Goal: Information Seeking & Learning: Find specific fact

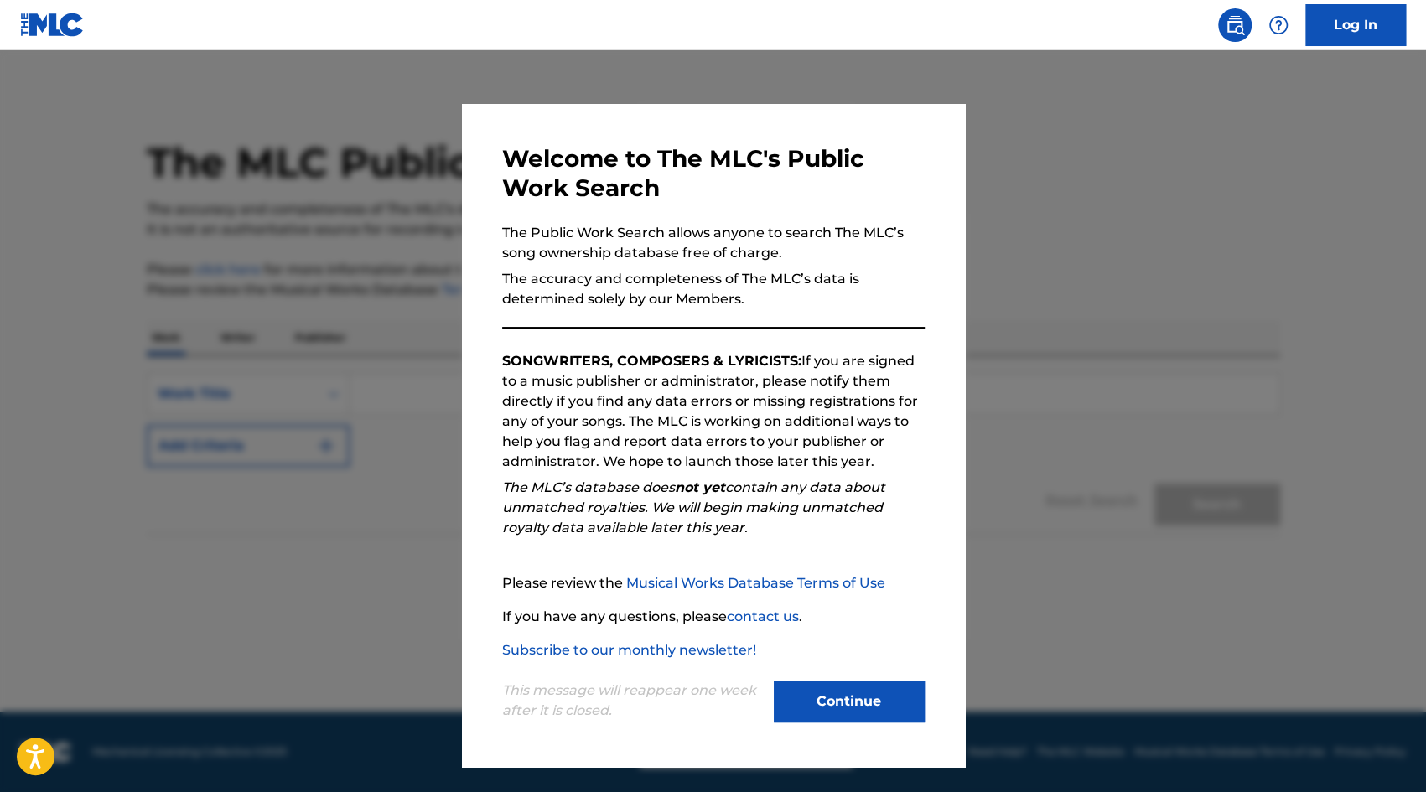
click at [873, 688] on button "Continue" at bounding box center [849, 702] width 151 height 42
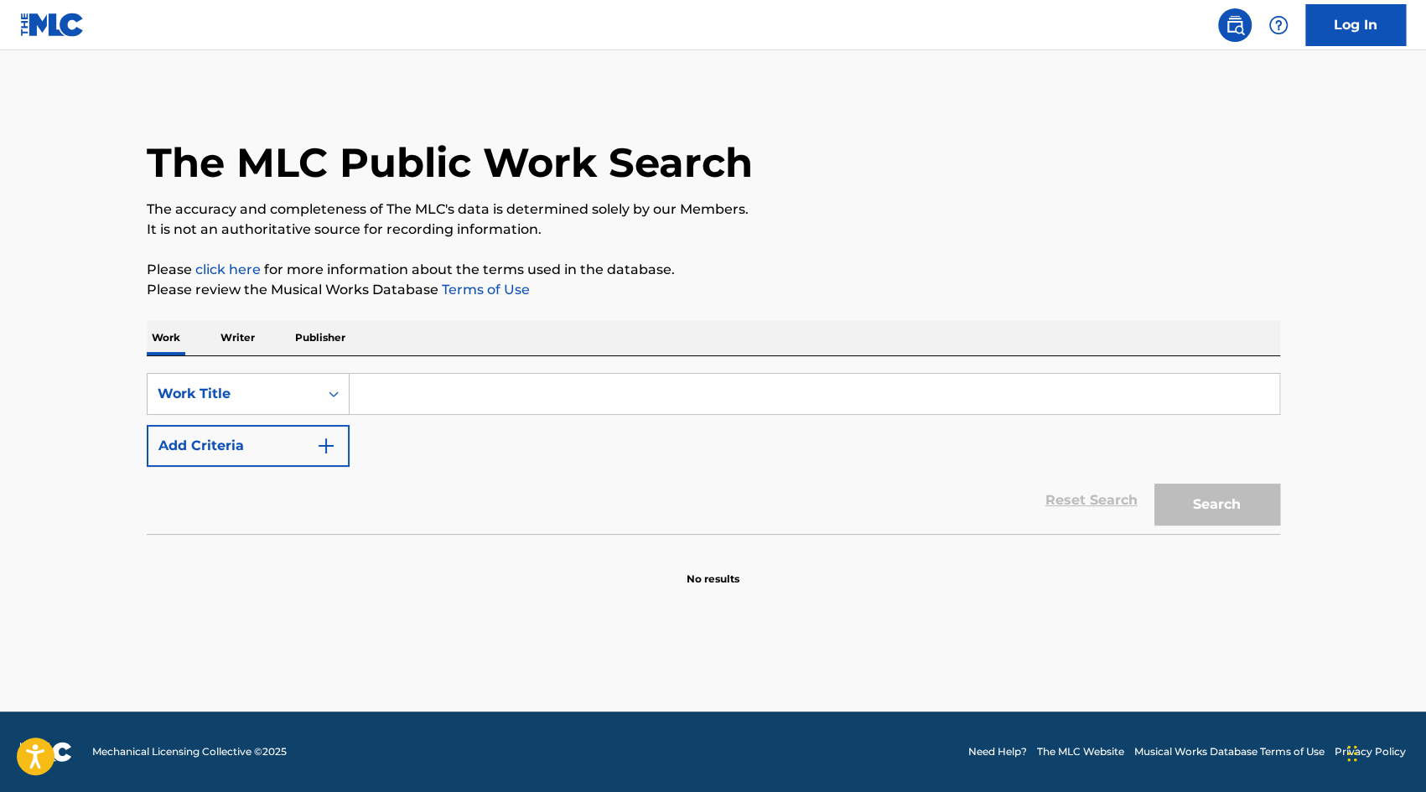
click at [445, 404] on input "Search Form" at bounding box center [815, 394] width 930 height 40
type input "the boys of summer"
click at [1223, 498] on button "Search" at bounding box center [1218, 505] width 126 height 42
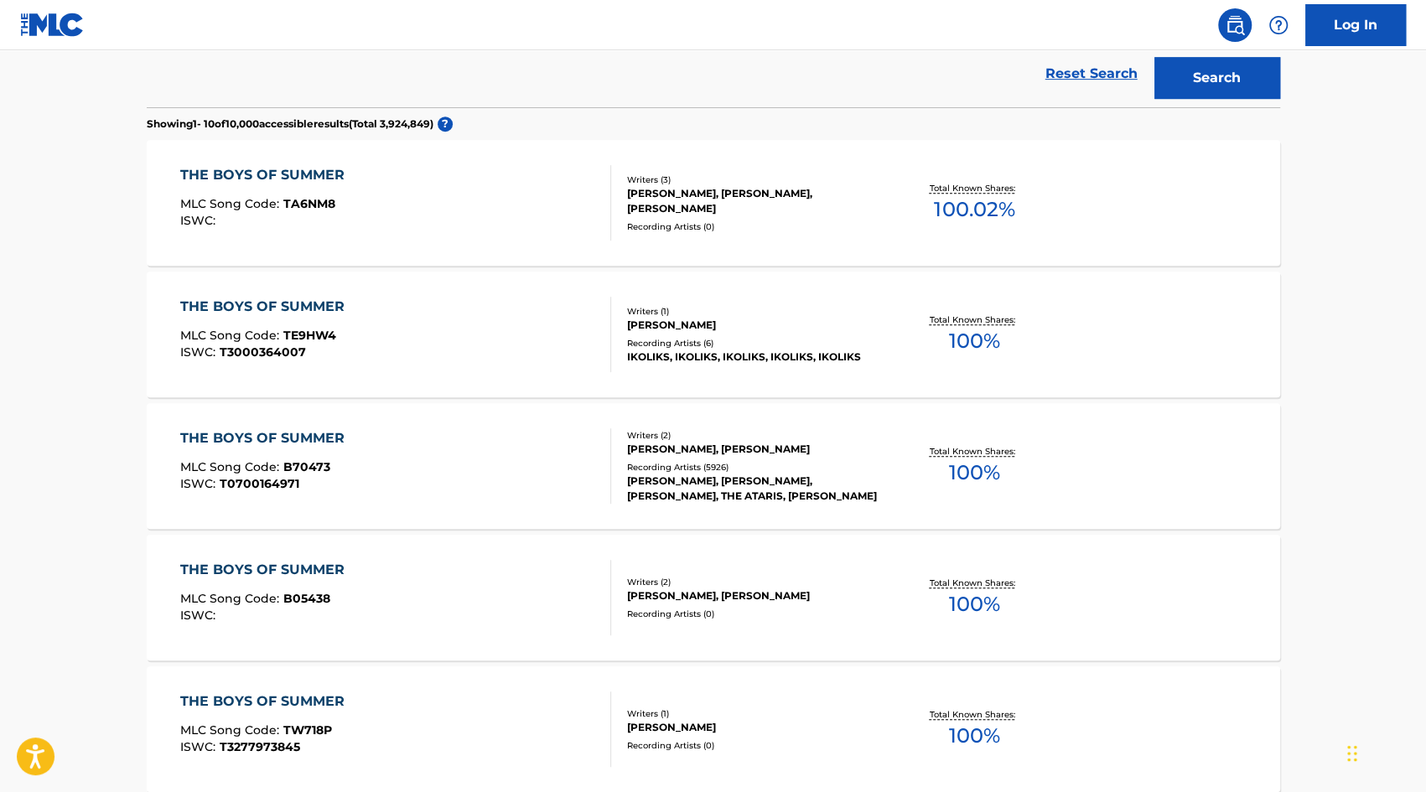
scroll to position [503, 0]
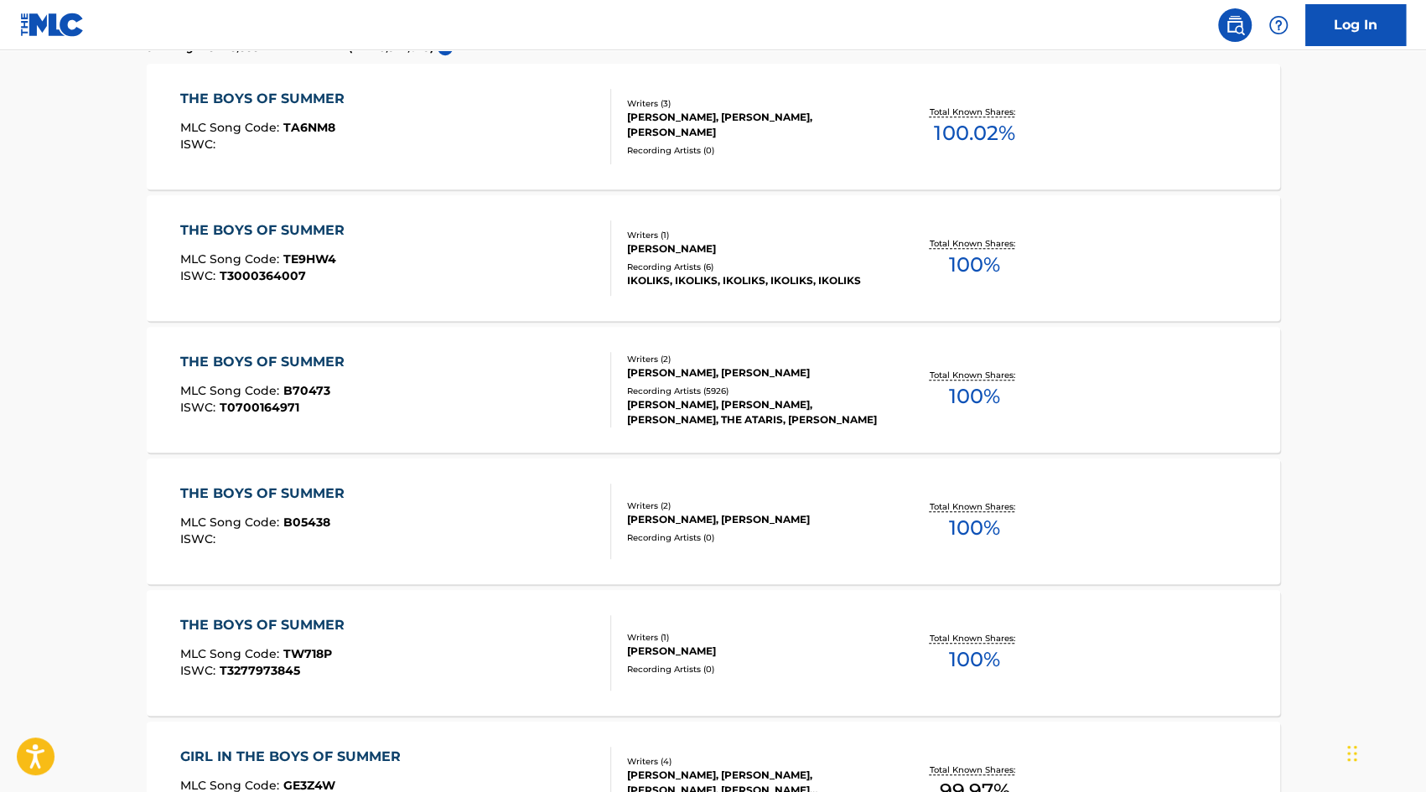
click at [285, 359] on div "THE BOYS OF SUMMER" at bounding box center [266, 362] width 173 height 20
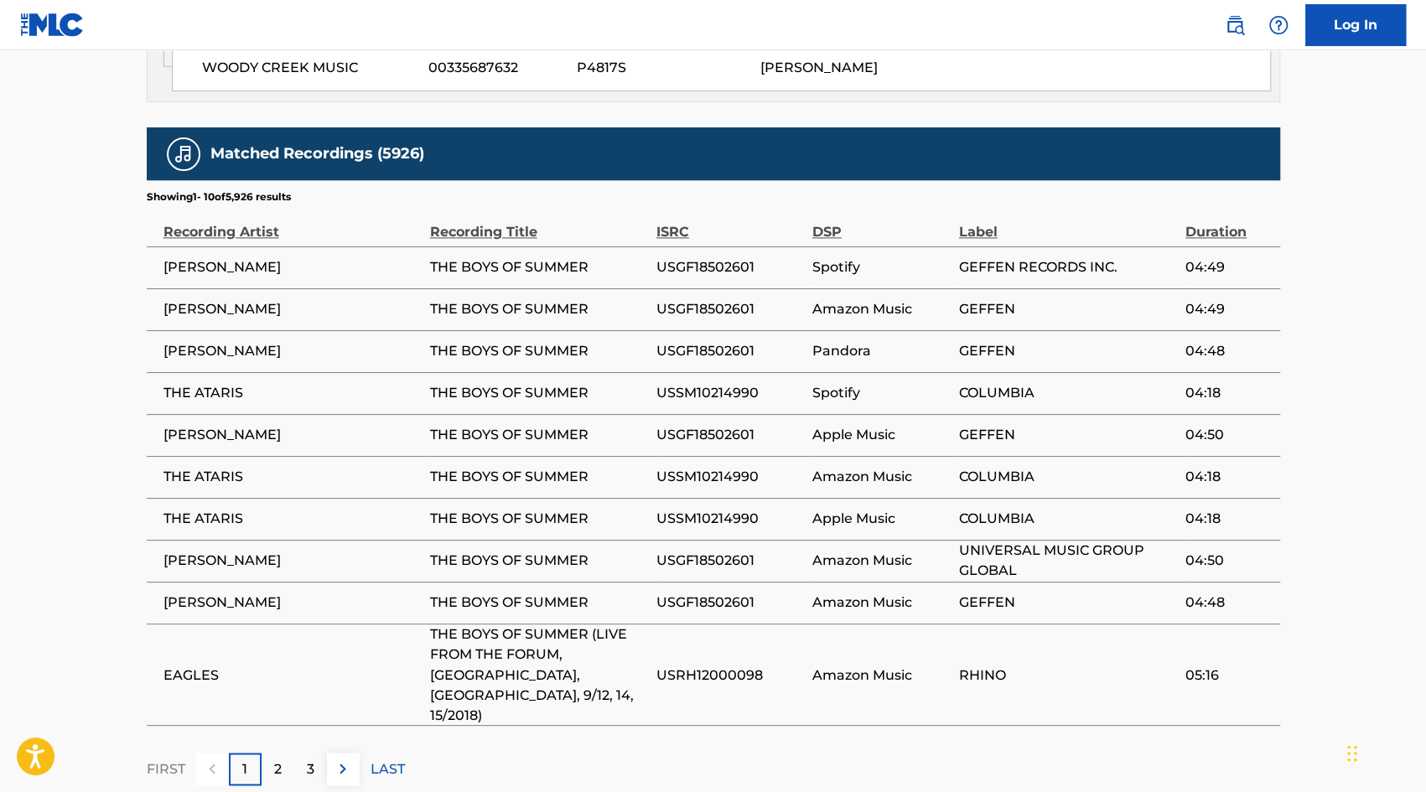
scroll to position [1478, 0]
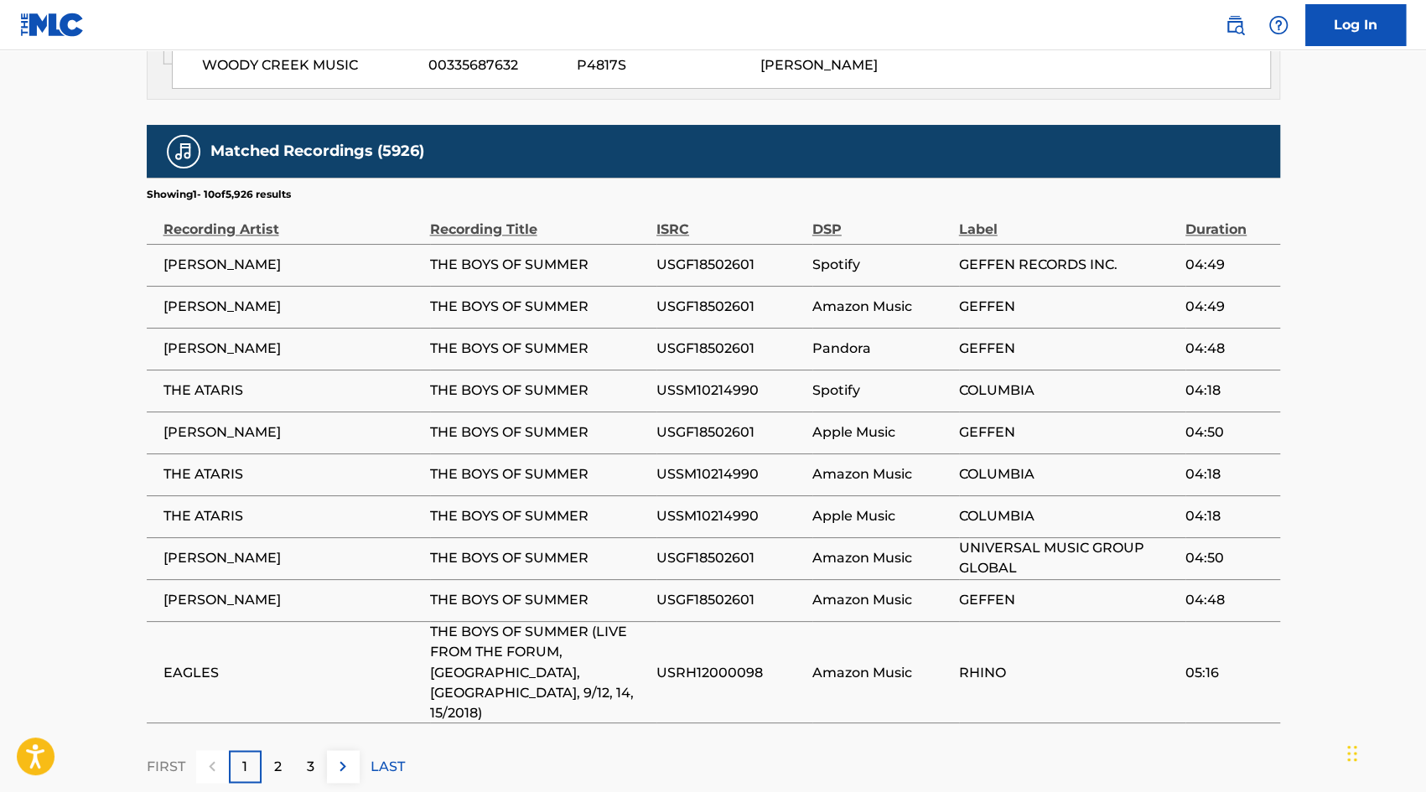
click at [271, 751] on div "2" at bounding box center [278, 767] width 33 height 33
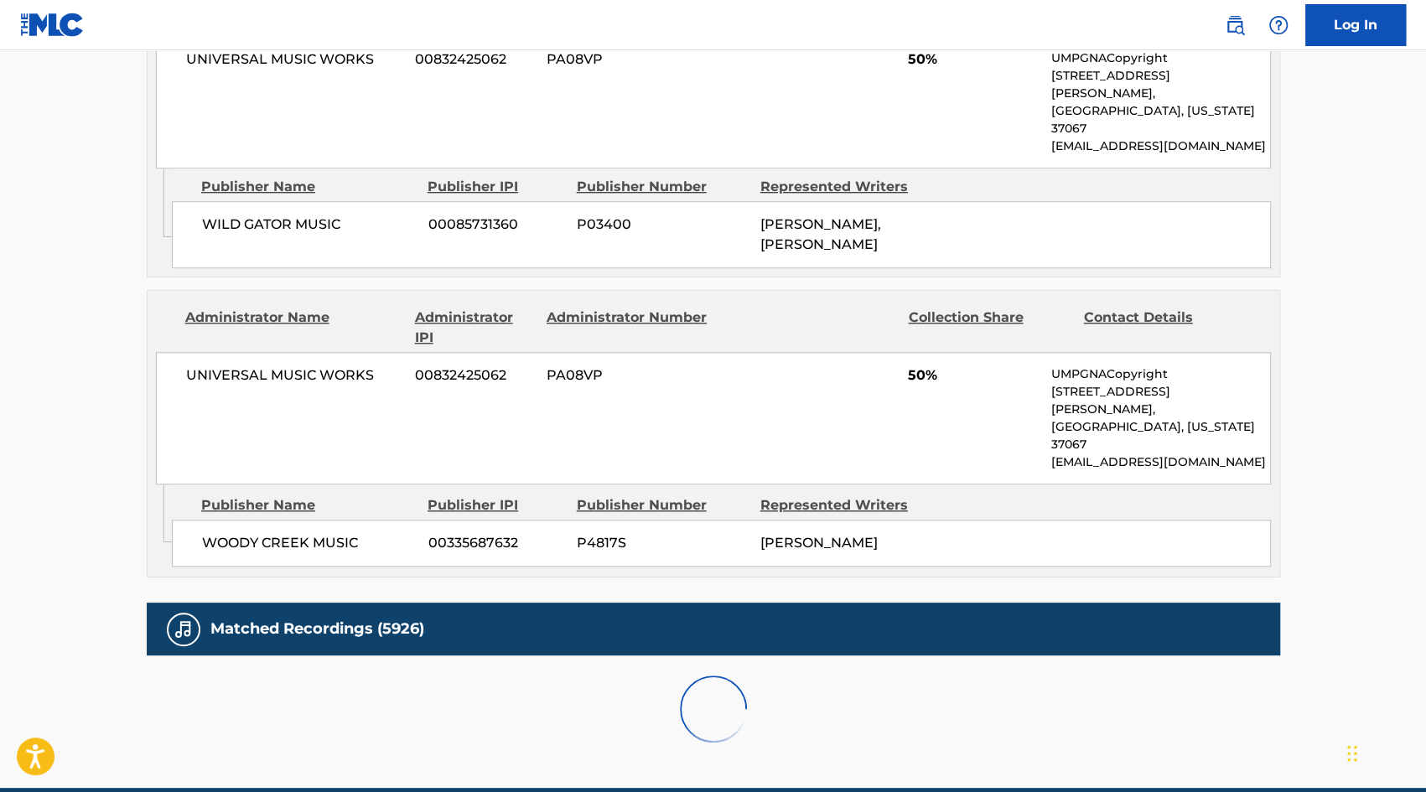
scroll to position [1439, 0]
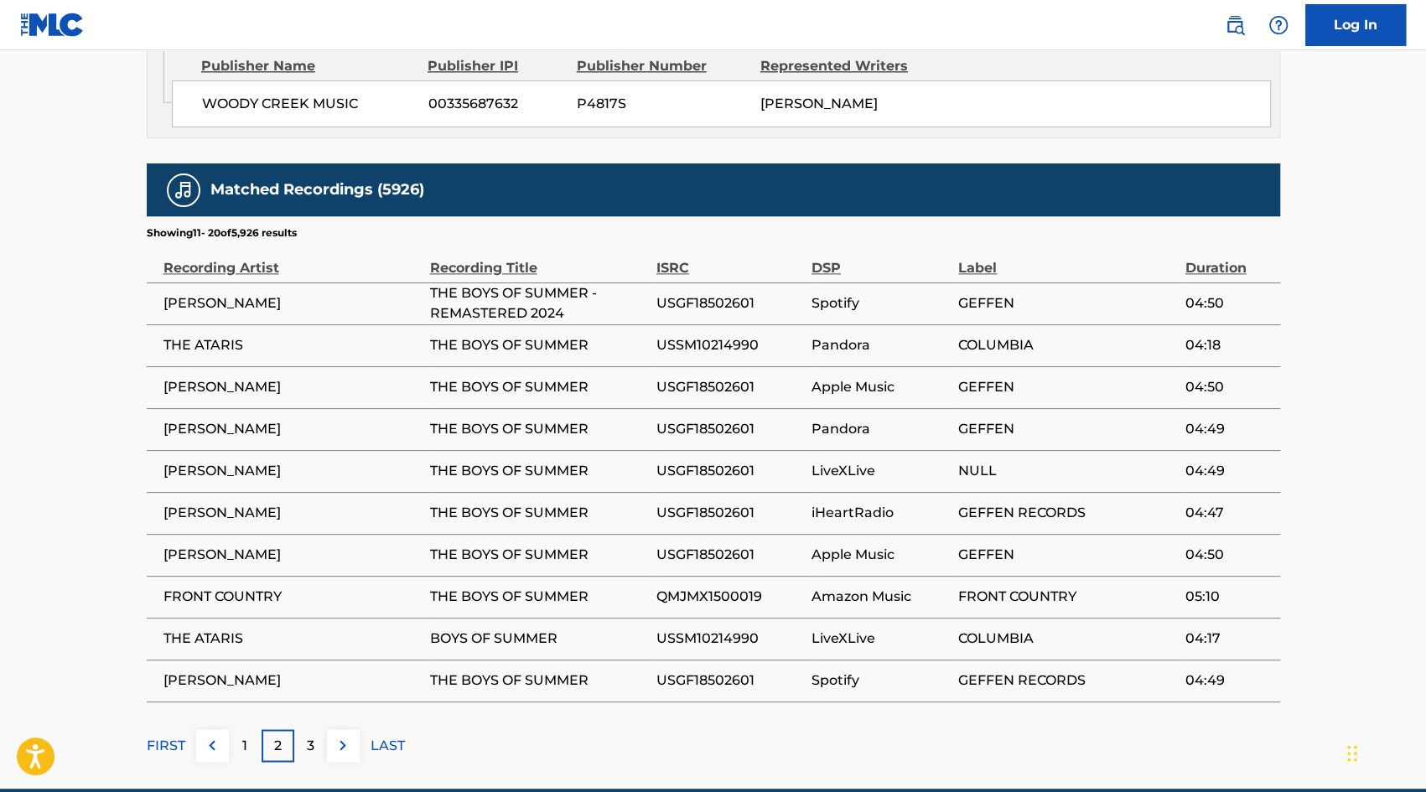
click at [305, 730] on div "3" at bounding box center [310, 746] width 33 height 33
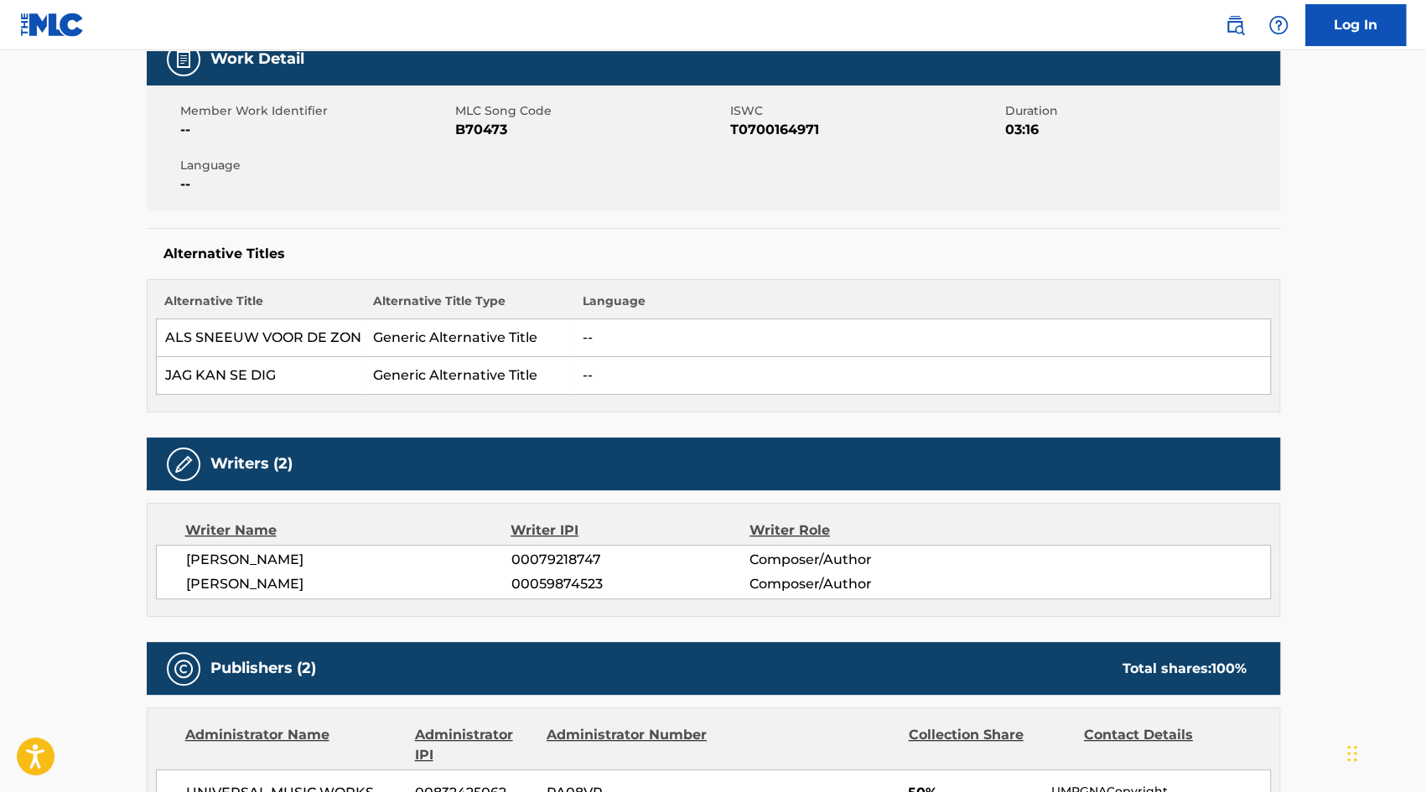
scroll to position [367, 0]
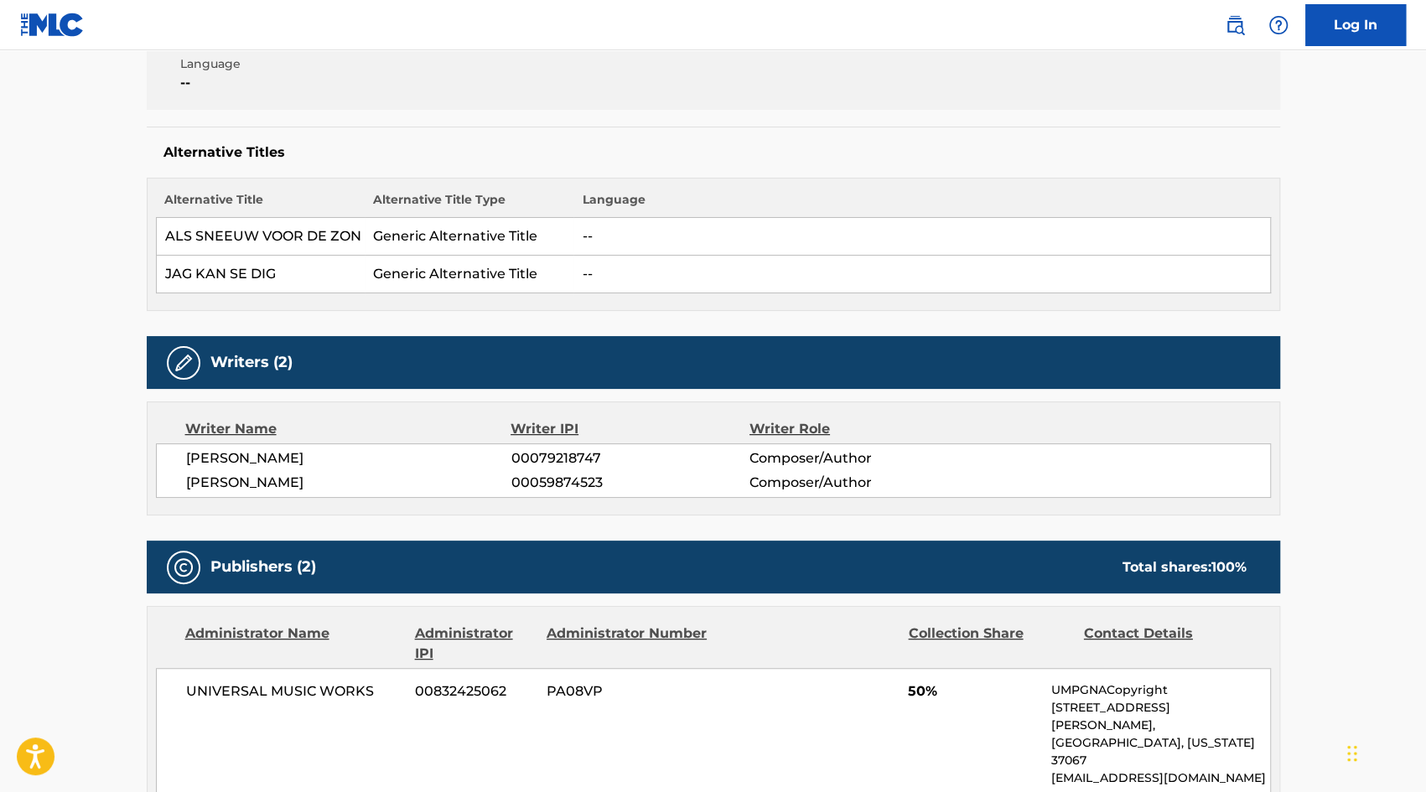
click at [256, 455] on span "[PERSON_NAME]" at bounding box center [348, 459] width 325 height 20
drag, startPoint x: 604, startPoint y: 457, endPoint x: 501, endPoint y: 452, distance: 102.4
click at [501, 452] on div "[PERSON_NAME] 00079218747 Composer/Author" at bounding box center [728, 459] width 1084 height 20
copy div "00079218747"
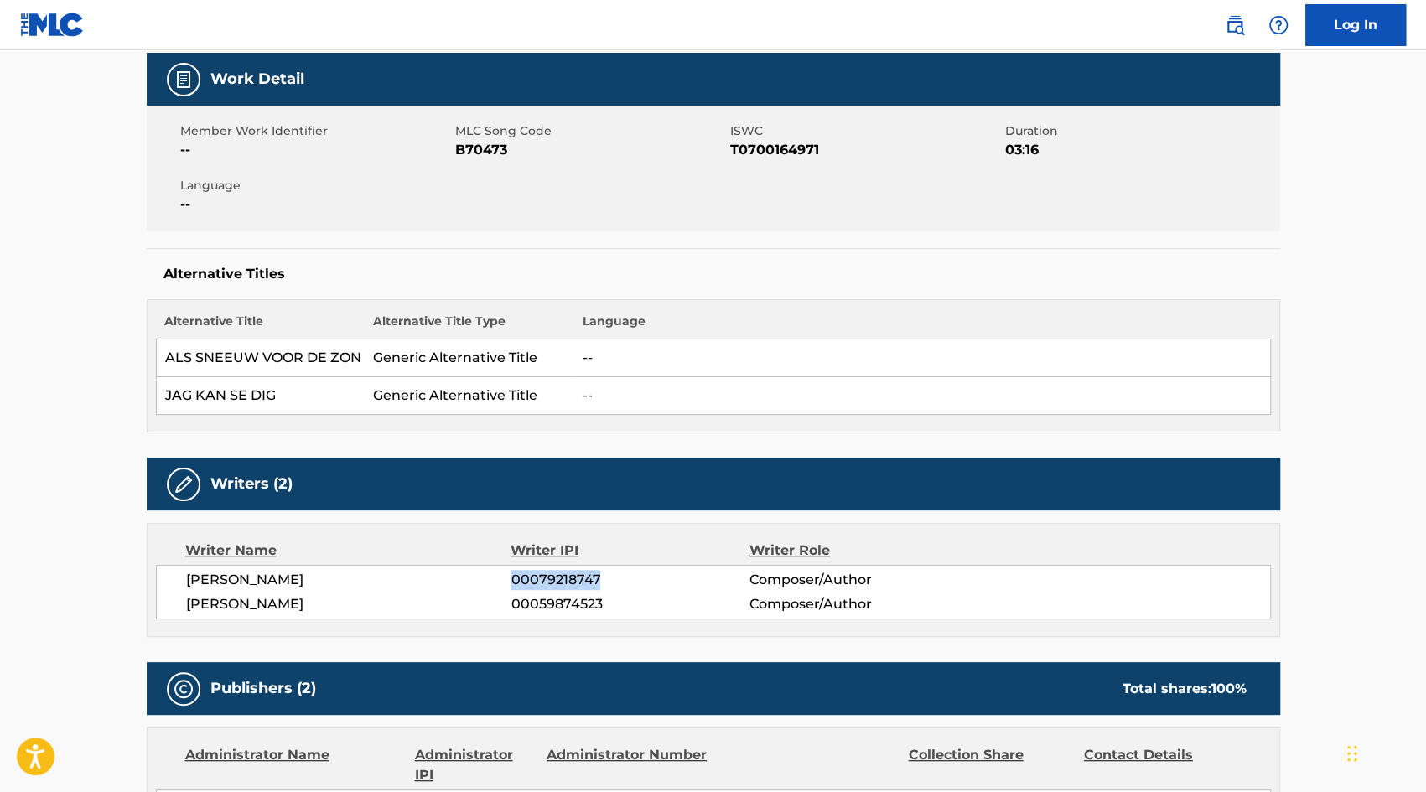
scroll to position [0, 0]
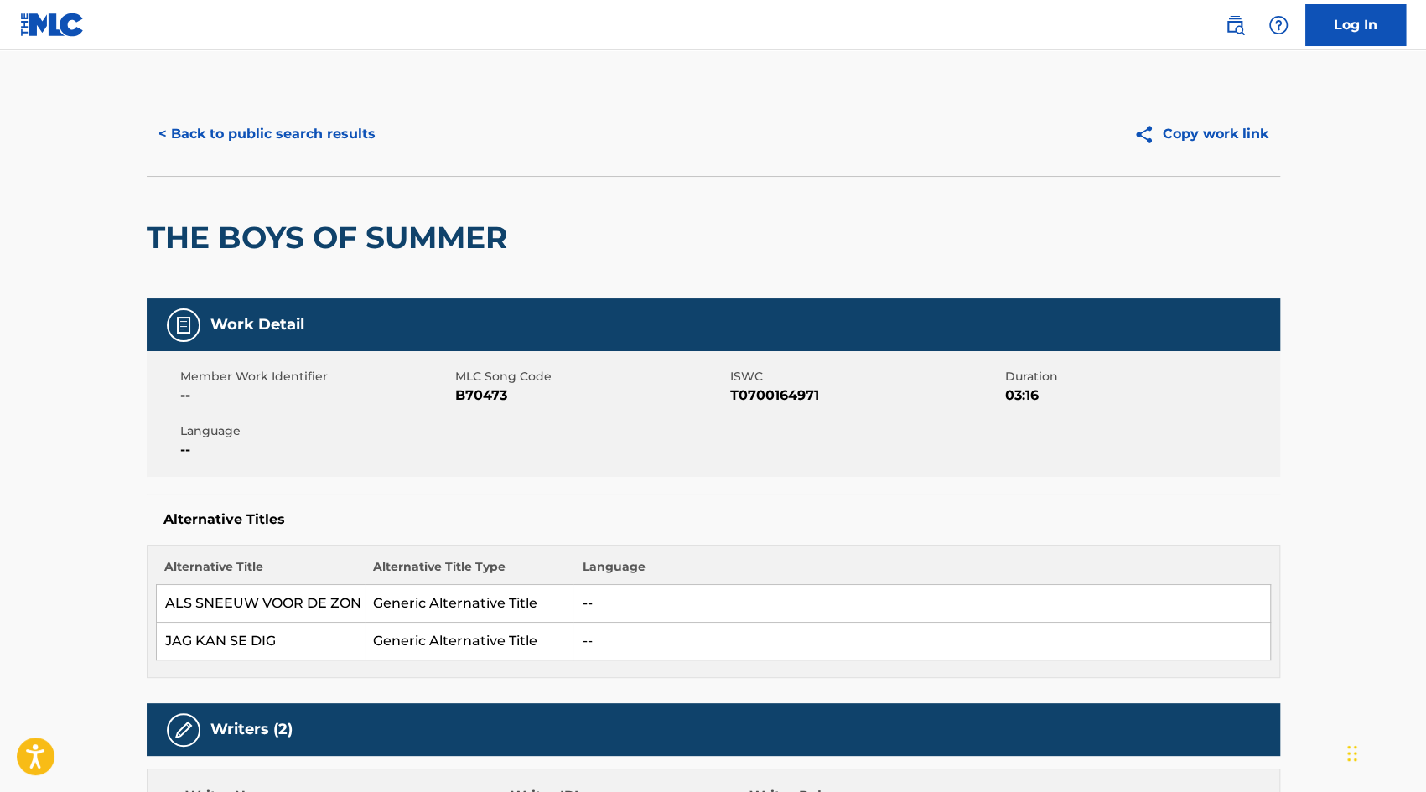
click at [231, 128] on button "< Back to public search results" at bounding box center [267, 134] width 241 height 42
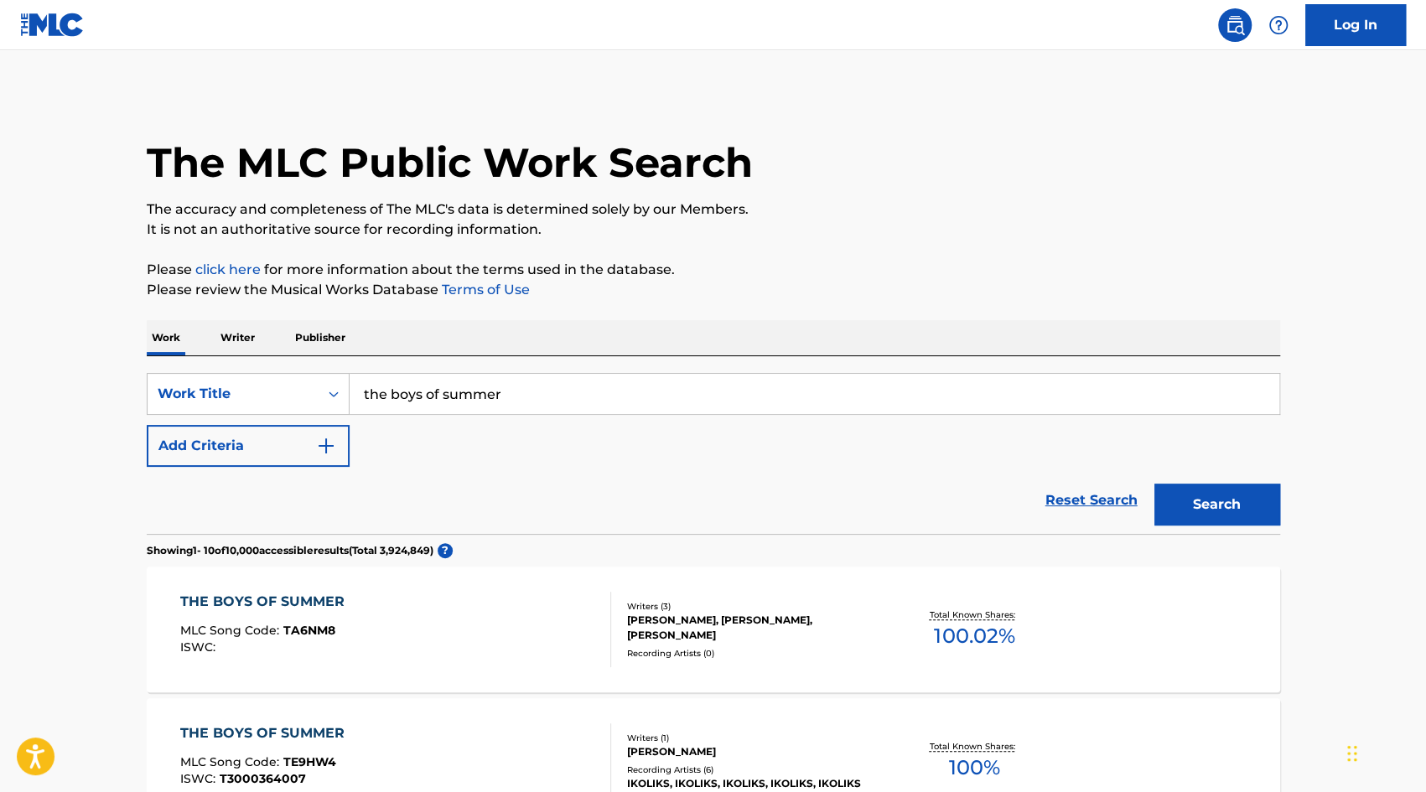
click at [524, 388] on input "the boys of summer" at bounding box center [815, 394] width 930 height 40
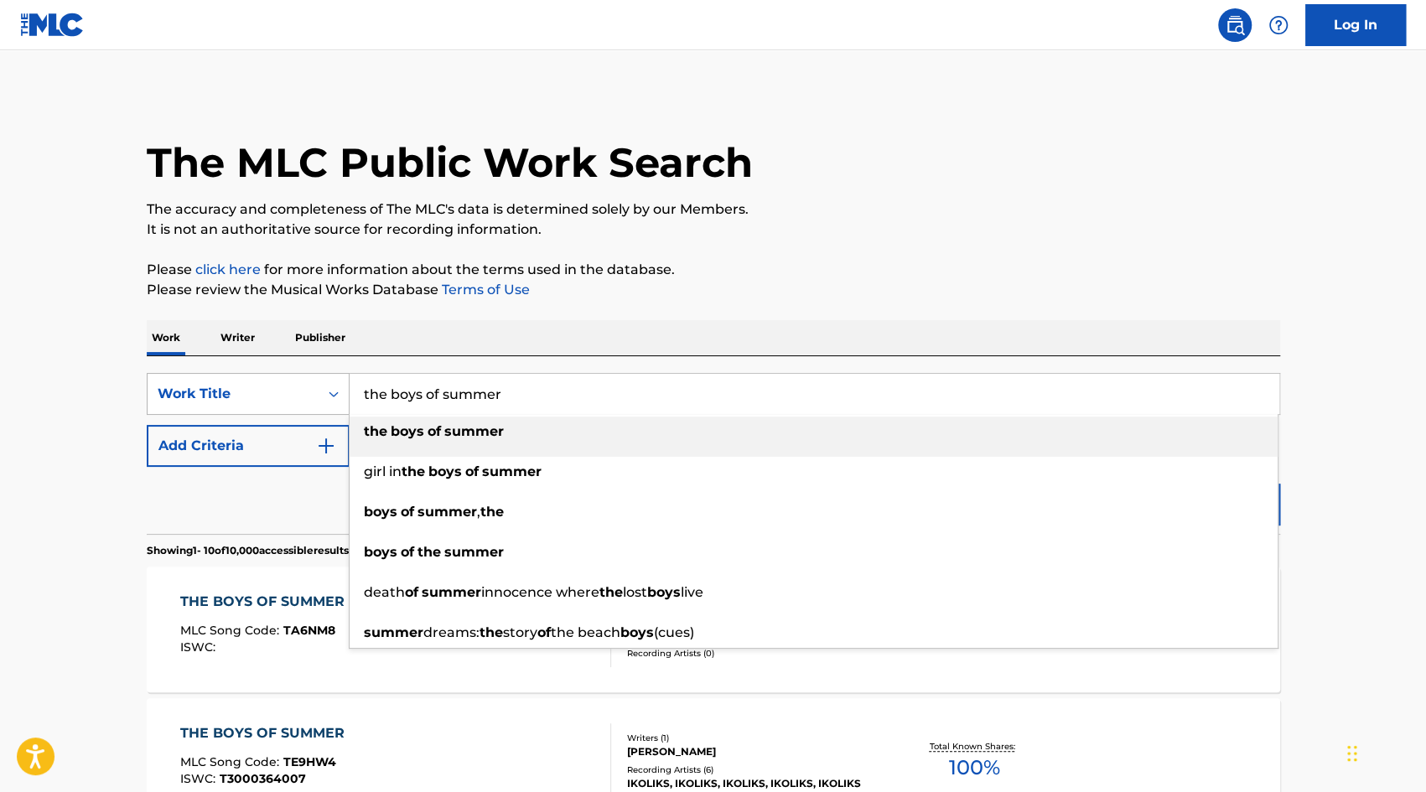
click at [315, 403] on div "Work Title" at bounding box center [233, 394] width 171 height 32
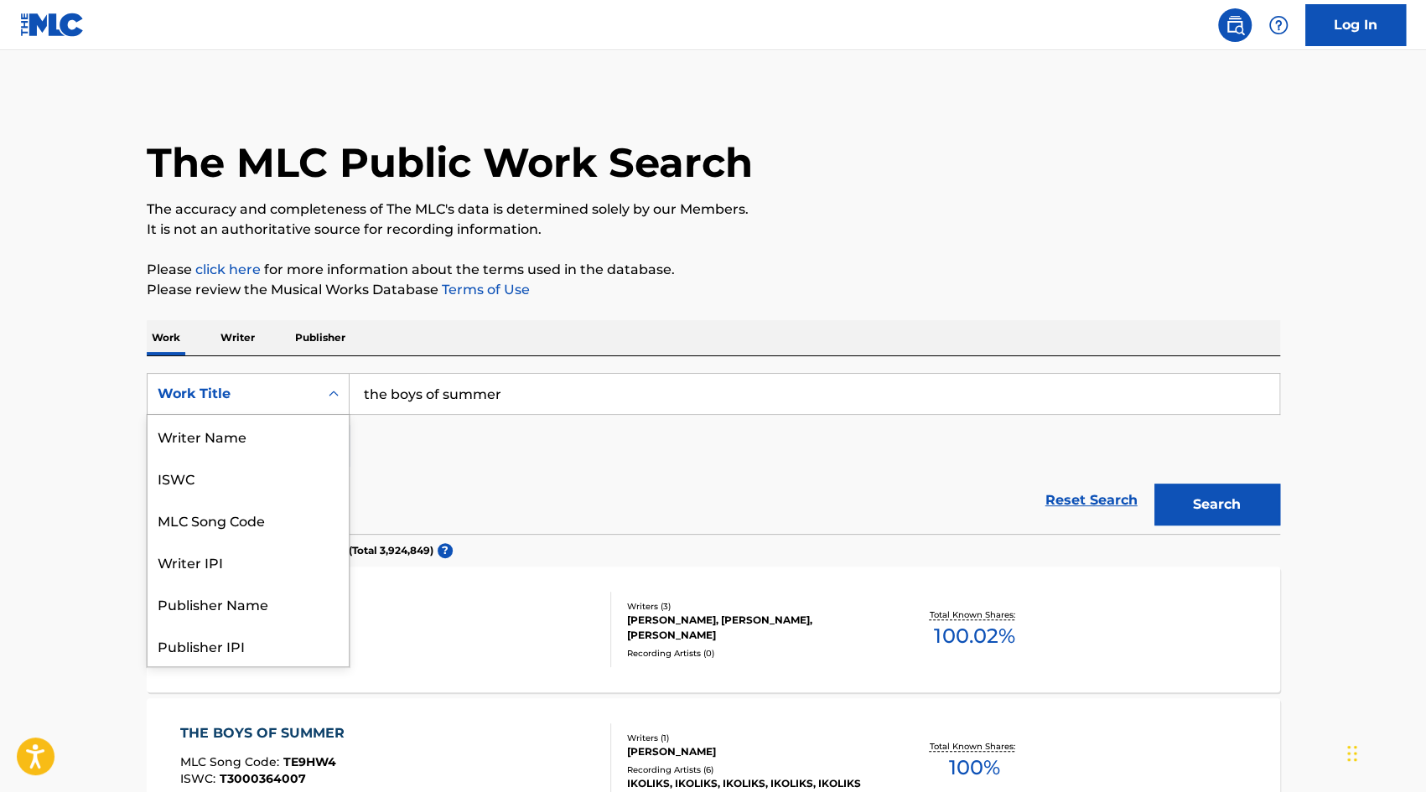
scroll to position [84, 0]
click at [293, 470] on div "Writer IPI" at bounding box center [248, 478] width 201 height 42
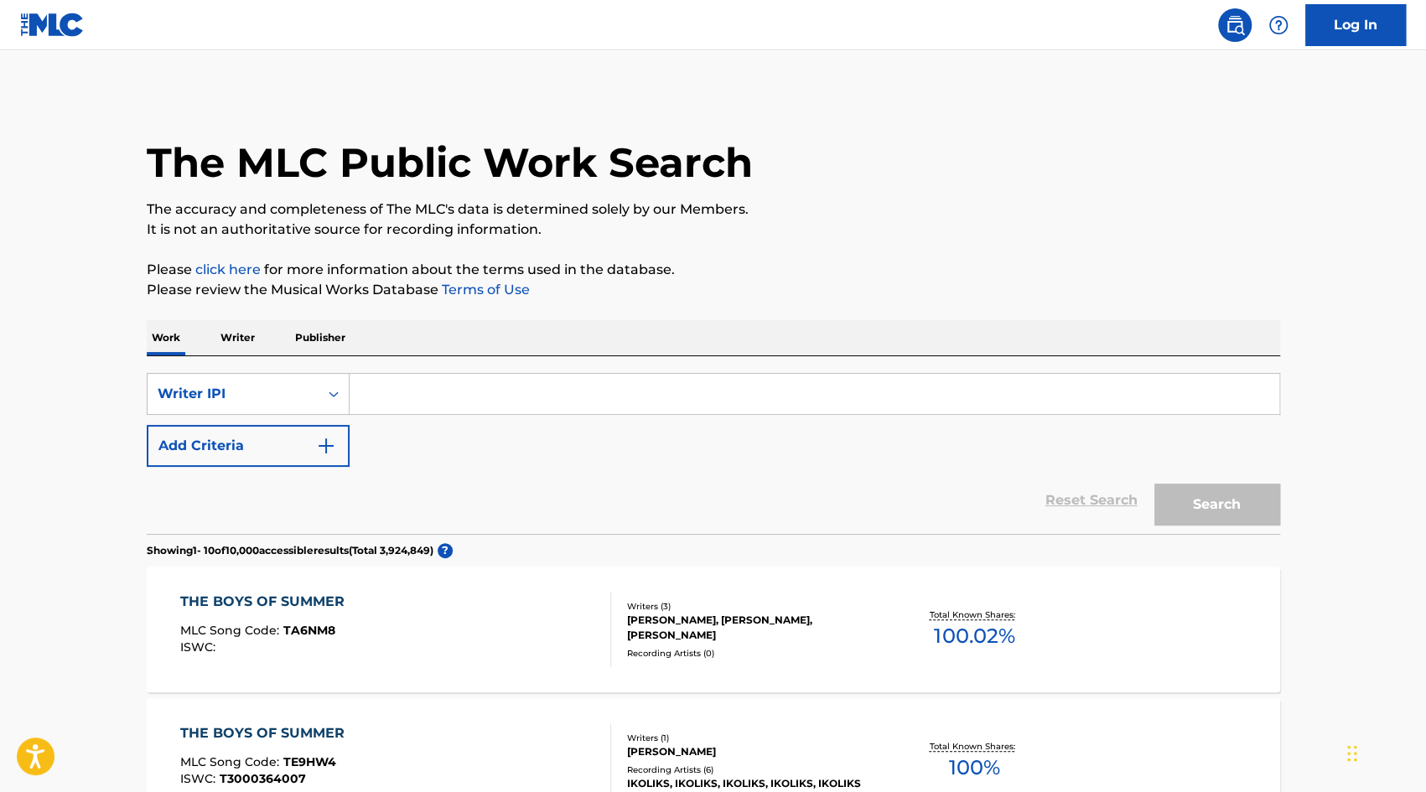
paste input "00079218747"
click at [1232, 514] on button "Search" at bounding box center [1218, 505] width 126 height 42
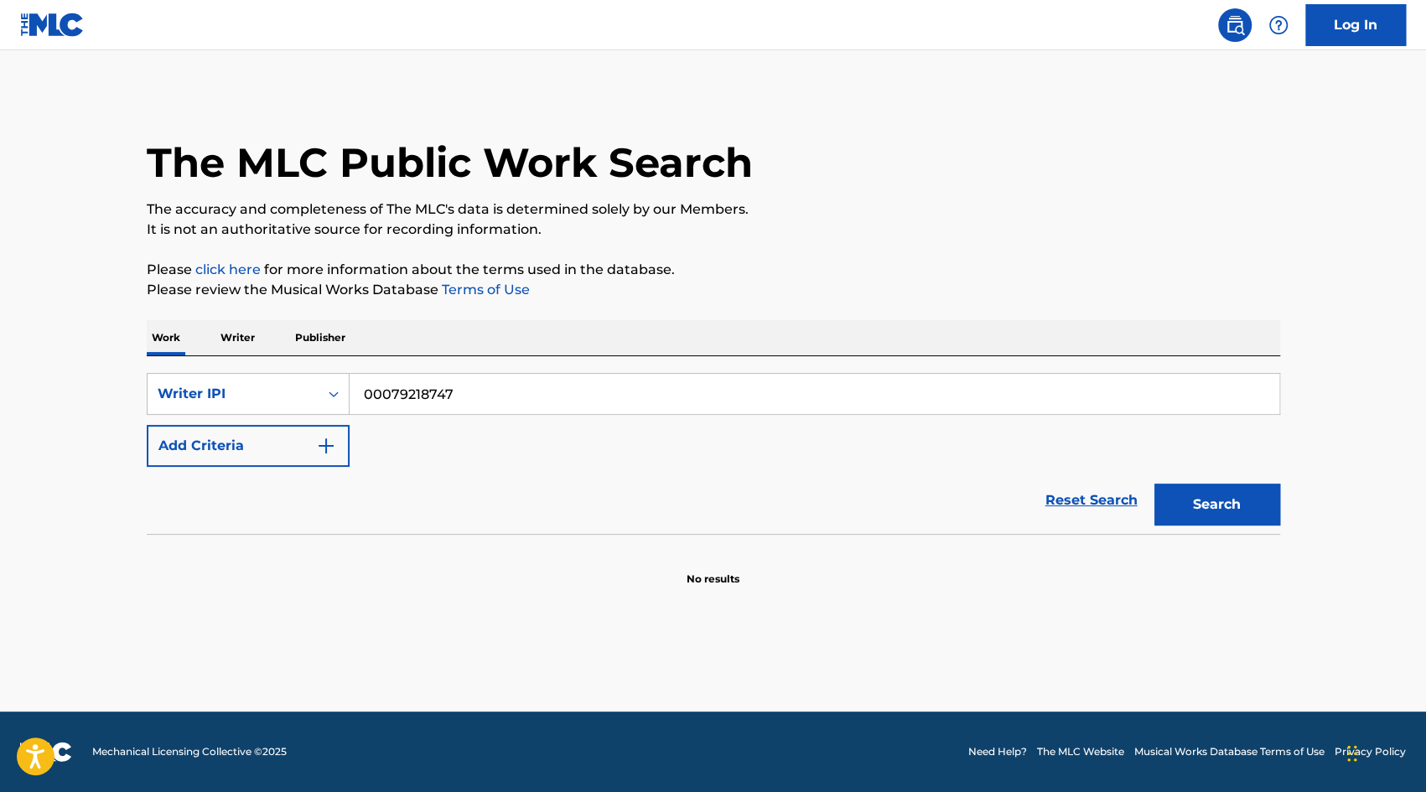
click at [379, 387] on input "00079218747" at bounding box center [815, 394] width 930 height 40
click at [369, 389] on input "00079218747" at bounding box center [815, 394] width 930 height 40
type input "00079218747"
click at [1233, 500] on button "Search" at bounding box center [1218, 505] width 126 height 42
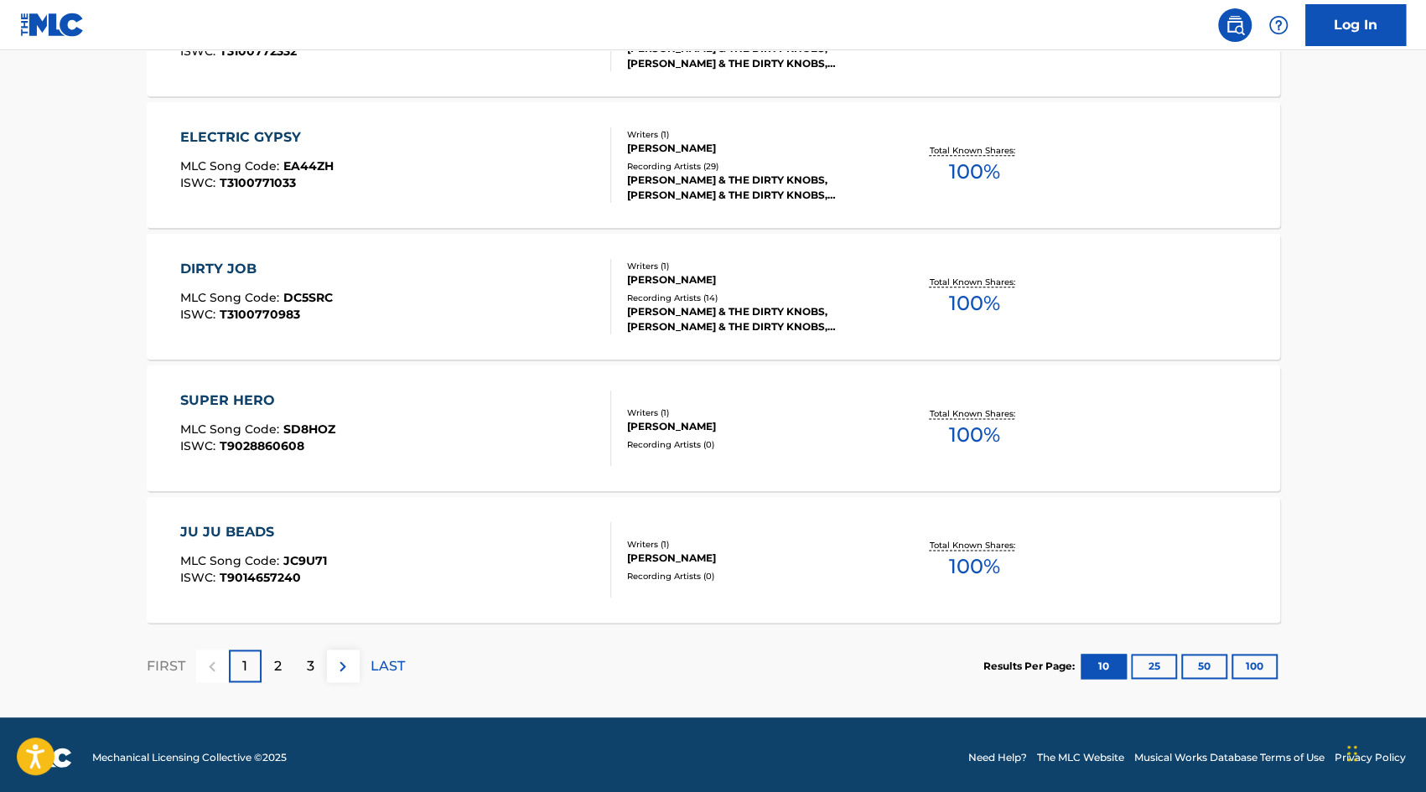
scroll to position [1260, 0]
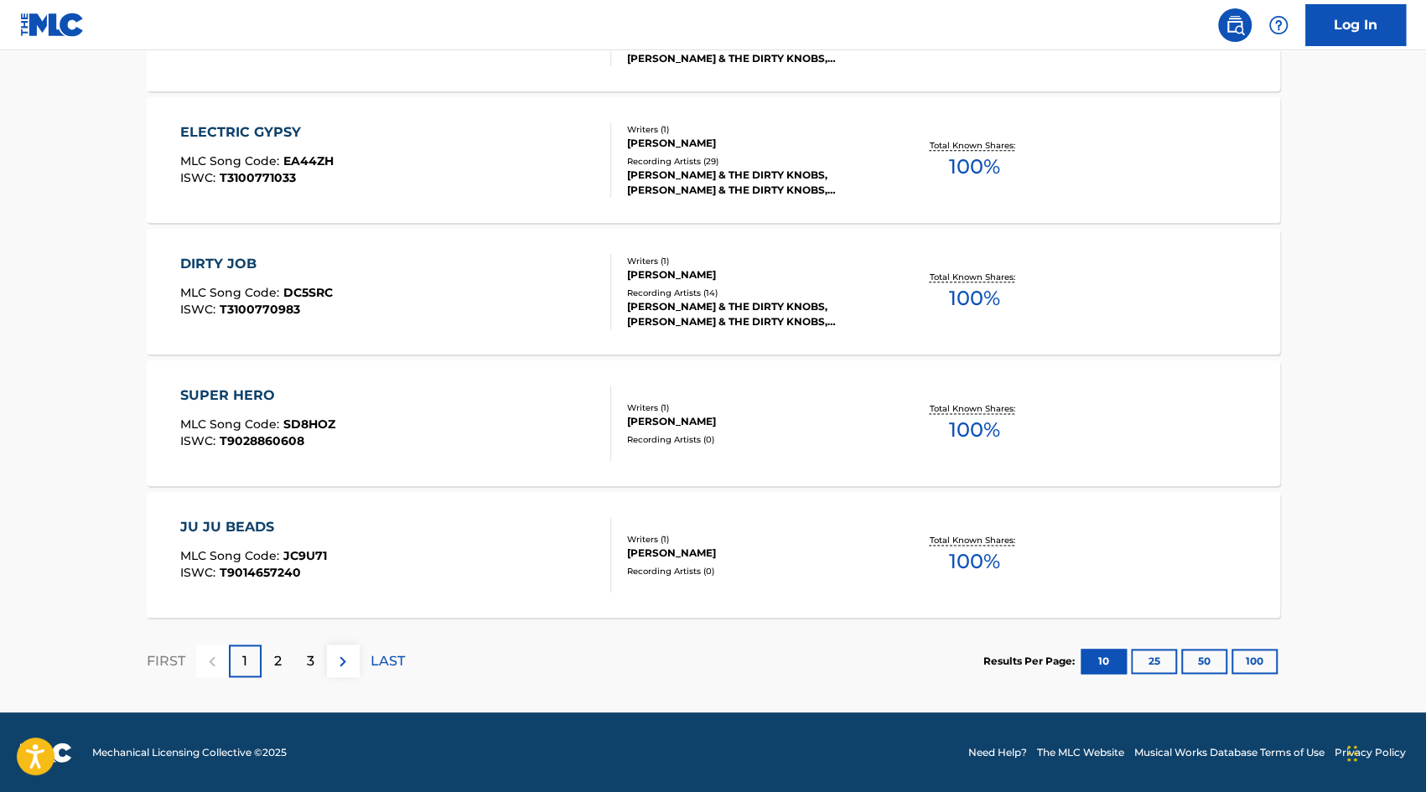
click at [278, 668] on p "2" at bounding box center [278, 662] width 8 height 20
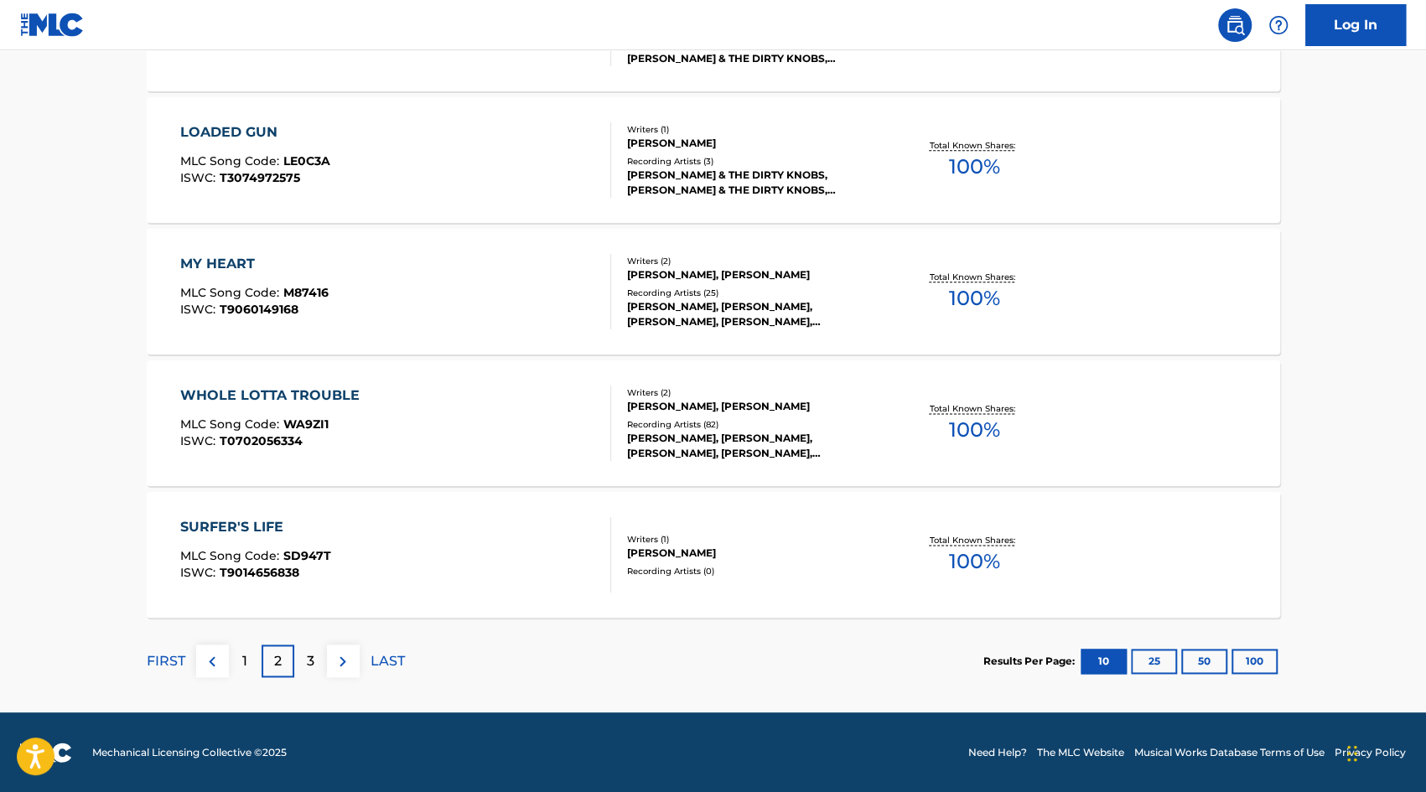
click at [314, 662] on div "3" at bounding box center [310, 661] width 33 height 33
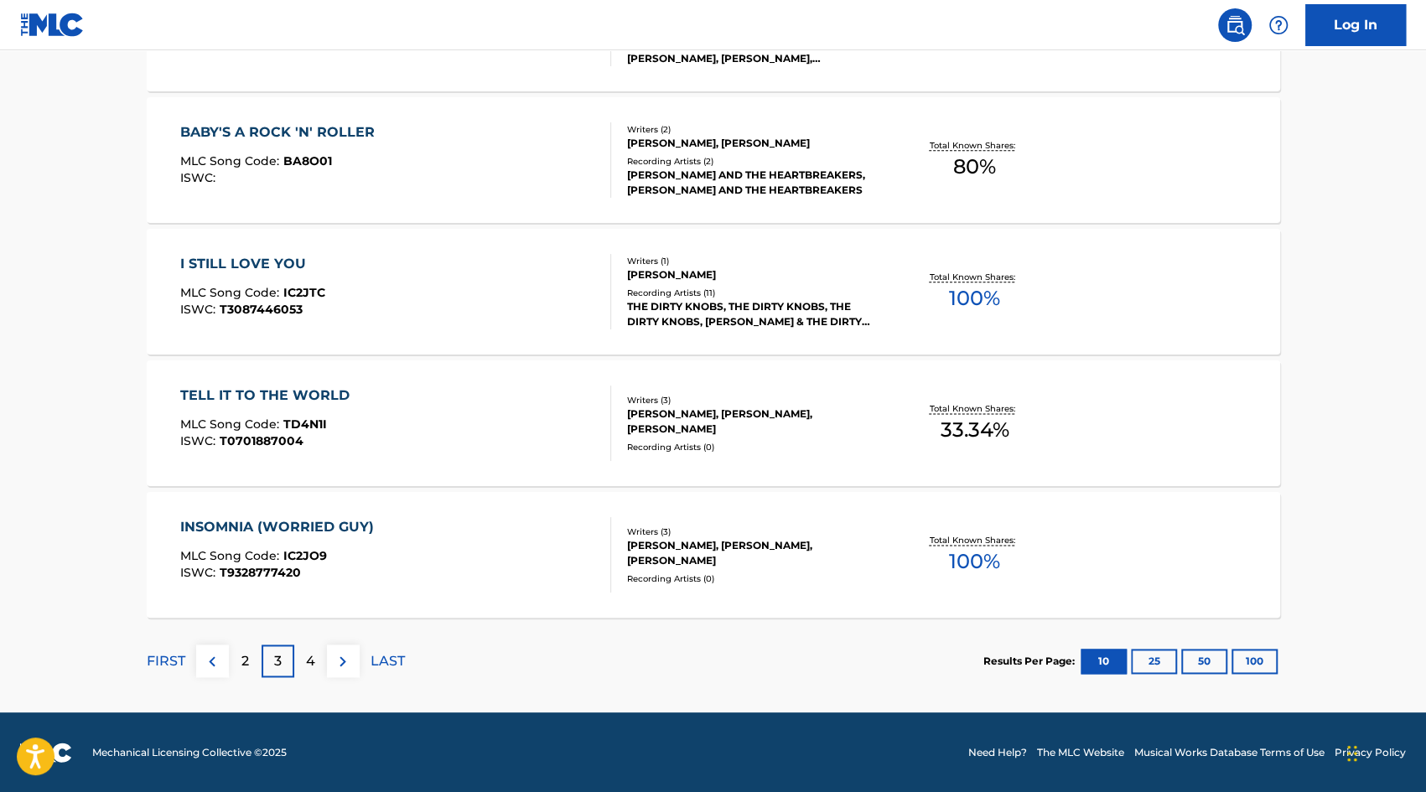
click at [308, 662] on p "4" at bounding box center [310, 662] width 9 height 20
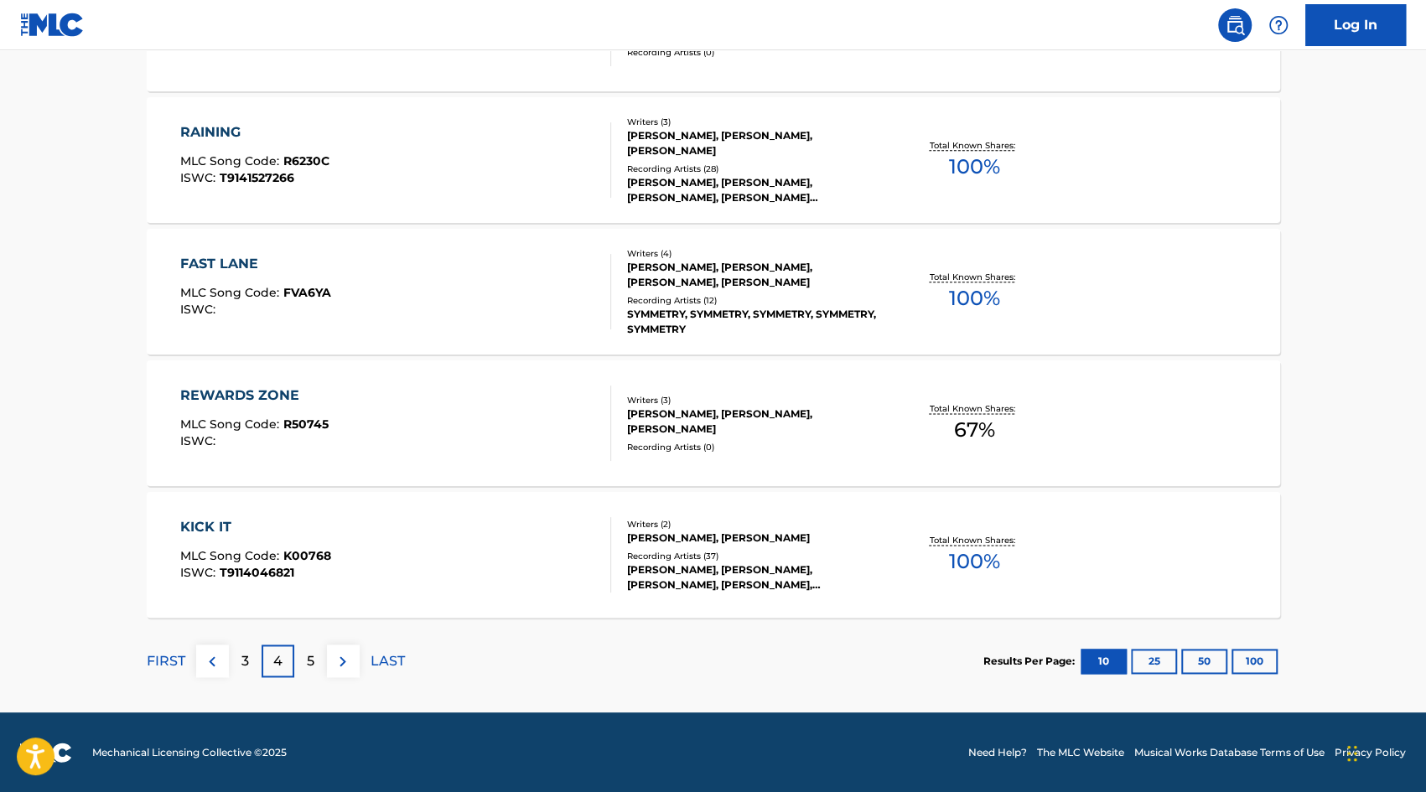
click at [316, 657] on div "5" at bounding box center [310, 661] width 33 height 33
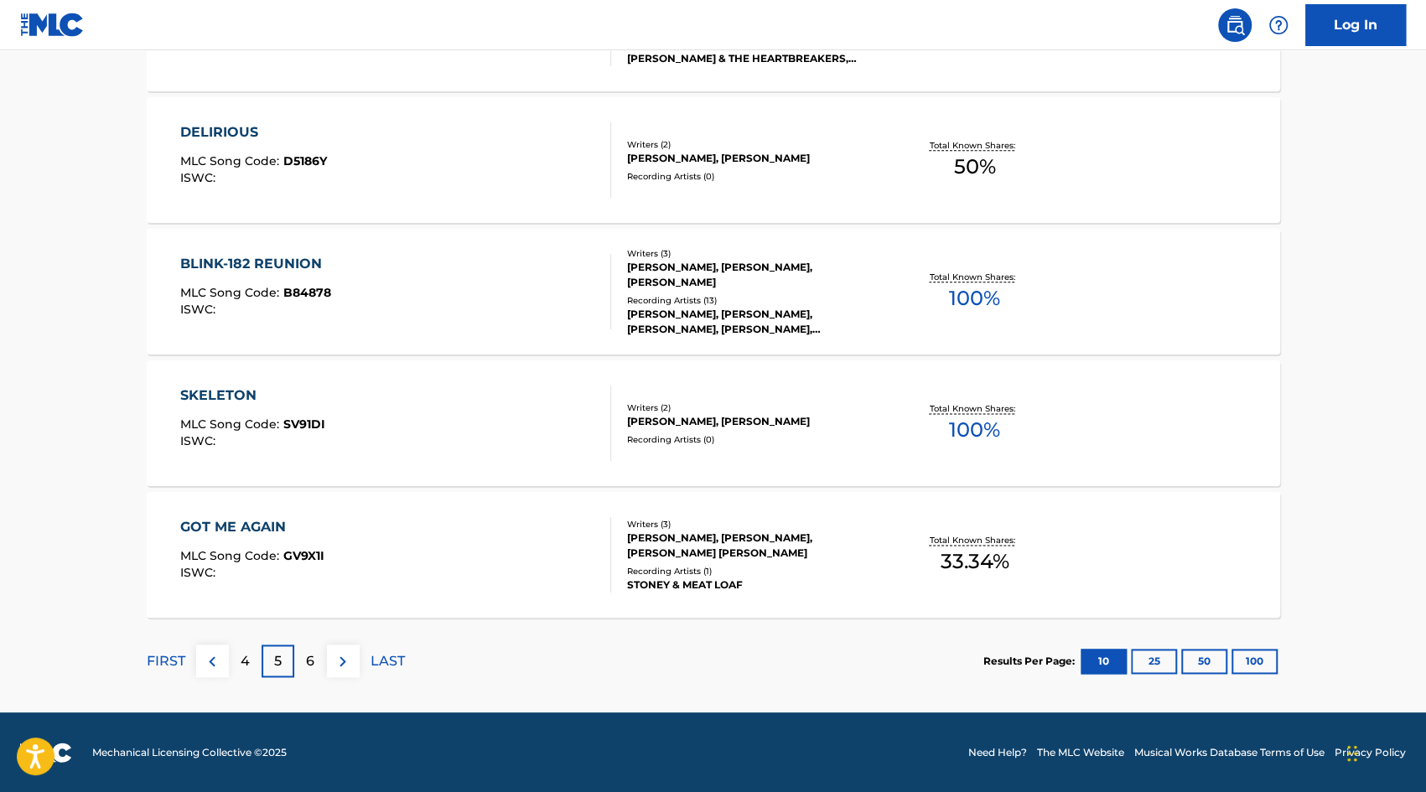
click at [313, 665] on p "6" at bounding box center [310, 662] width 8 height 20
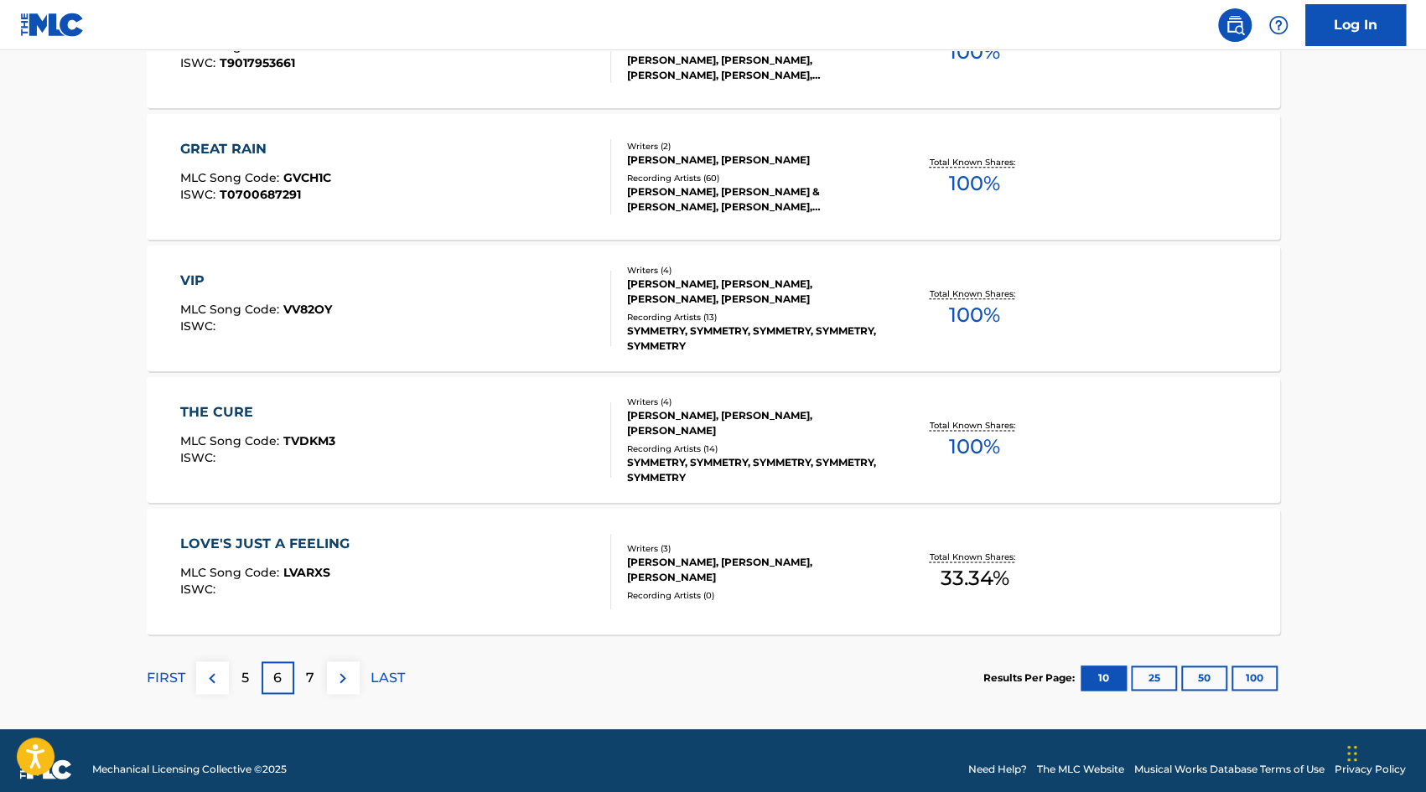
scroll to position [1258, 0]
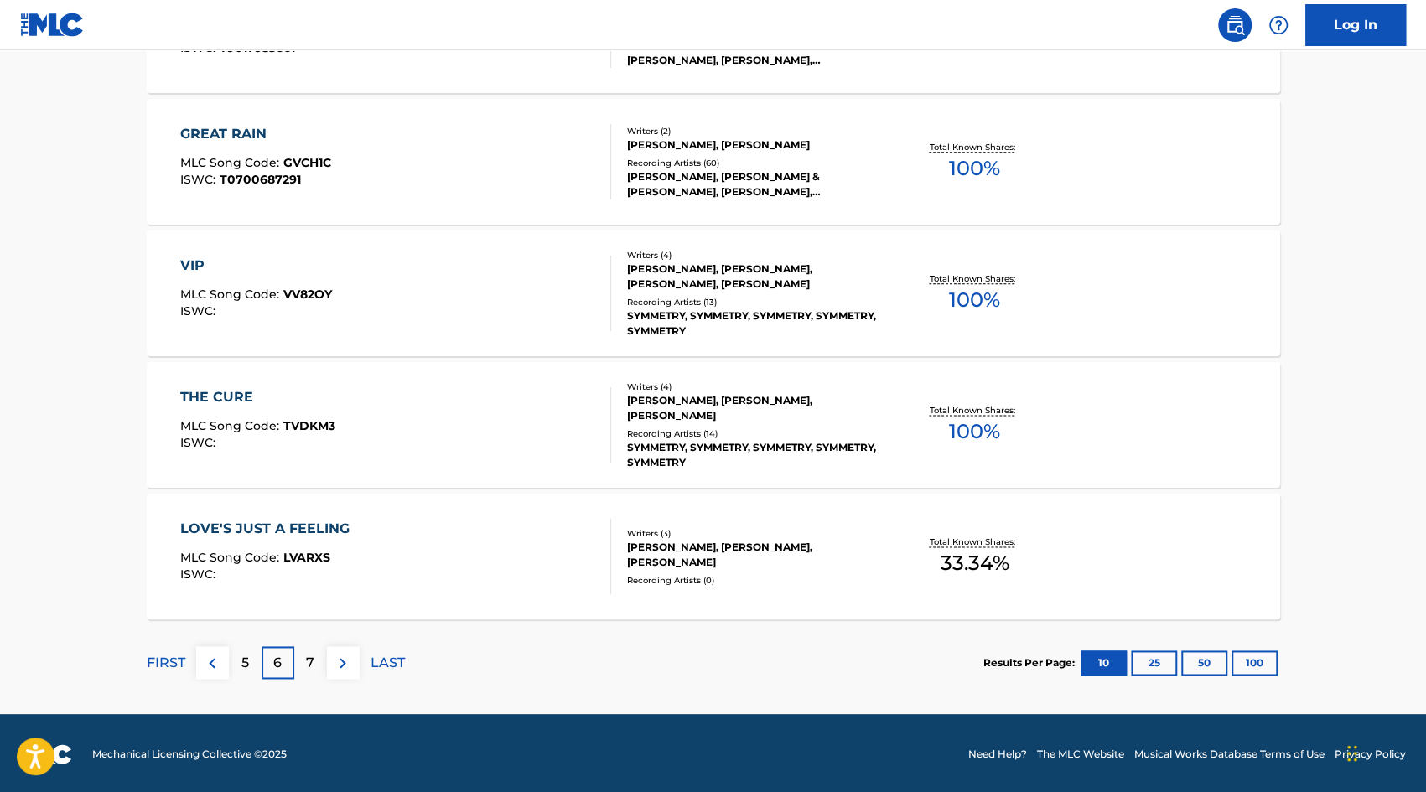
click at [322, 666] on div "7" at bounding box center [310, 663] width 33 height 33
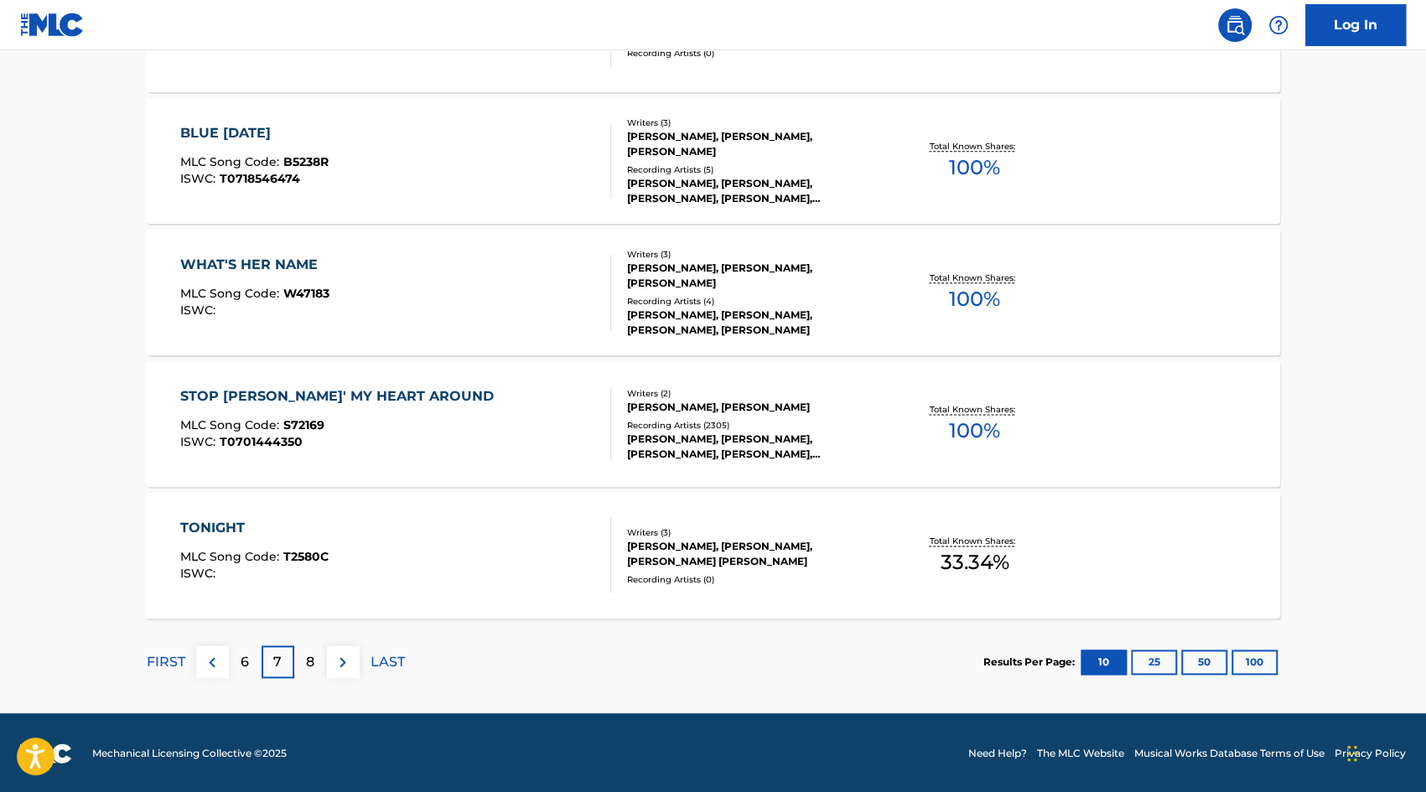
scroll to position [1260, 0]
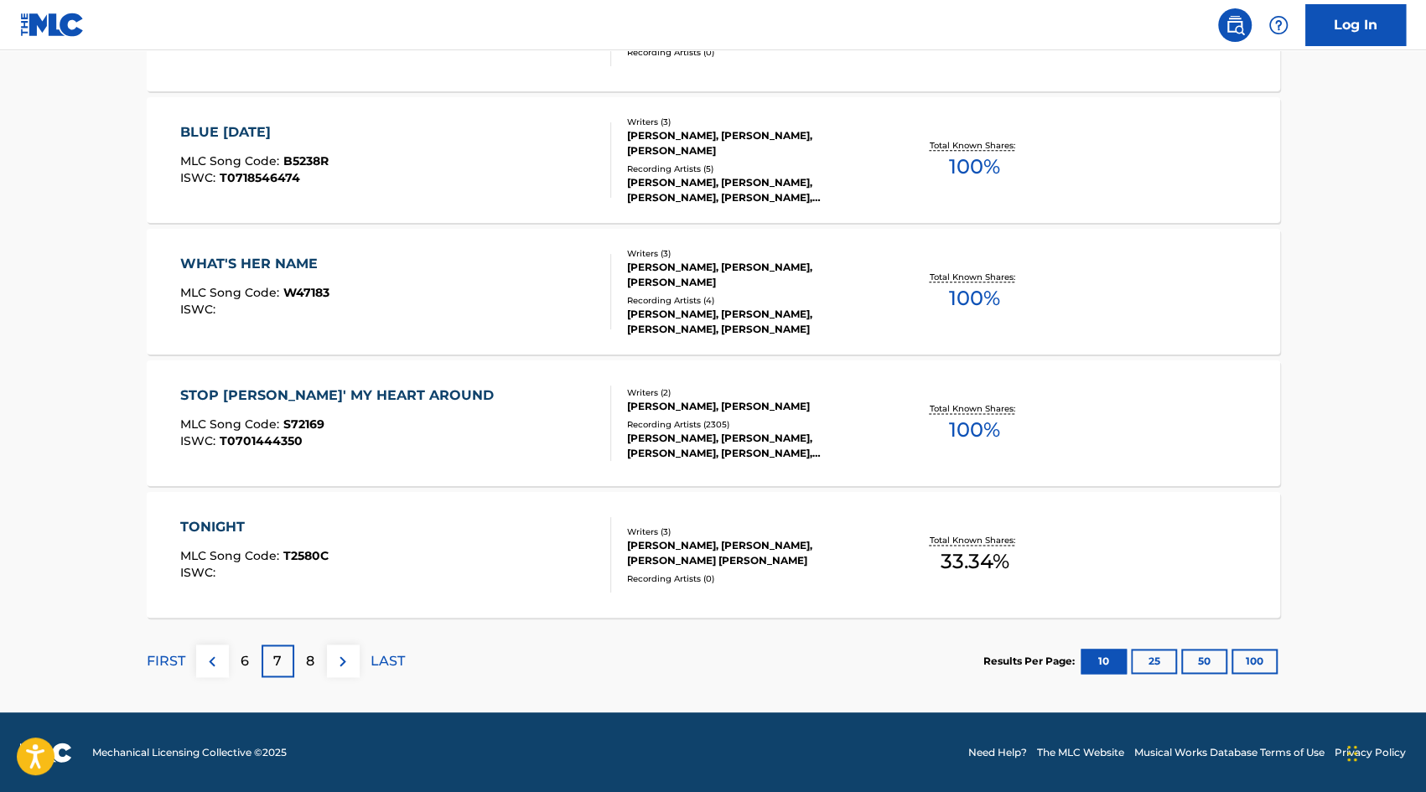
click at [314, 662] on div "8" at bounding box center [310, 661] width 33 height 33
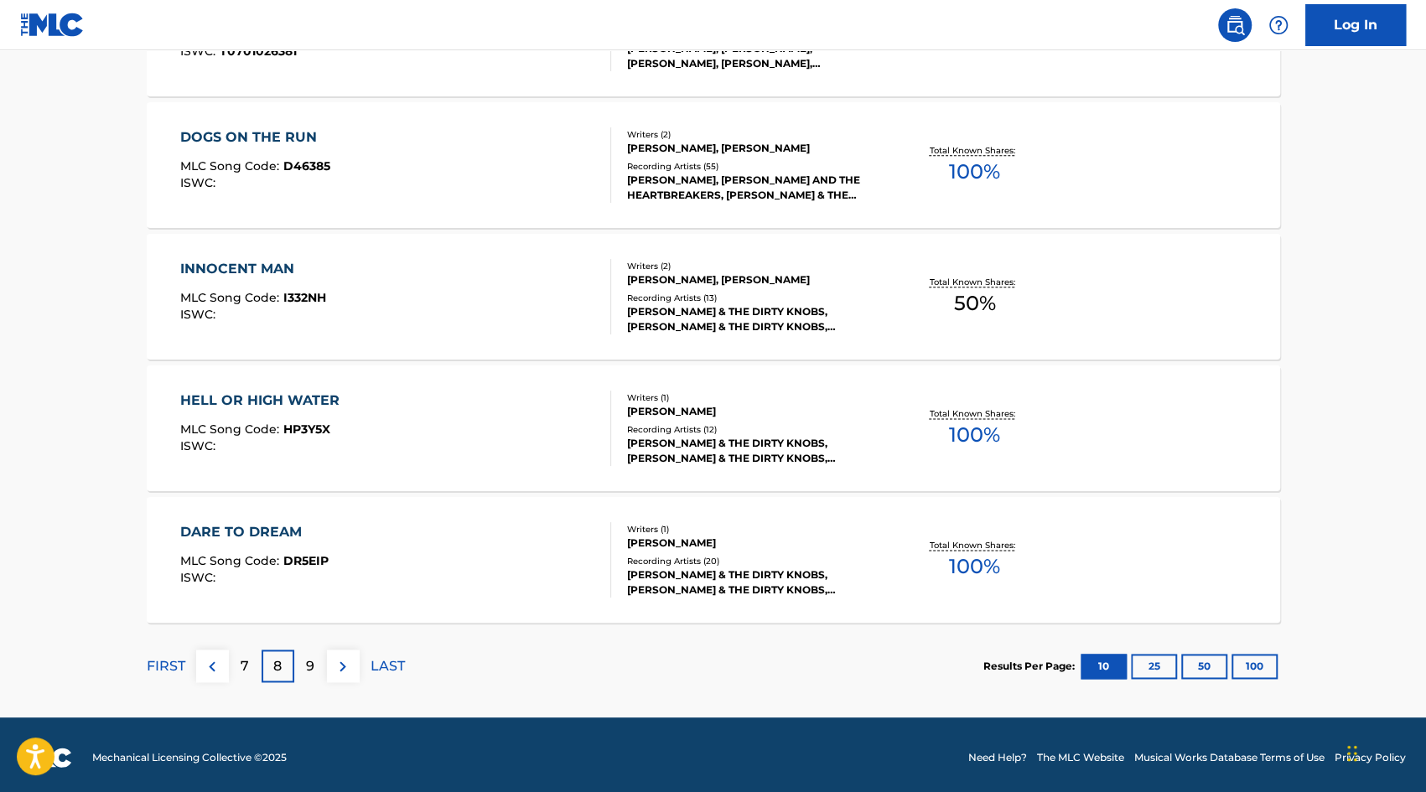
scroll to position [1258, 0]
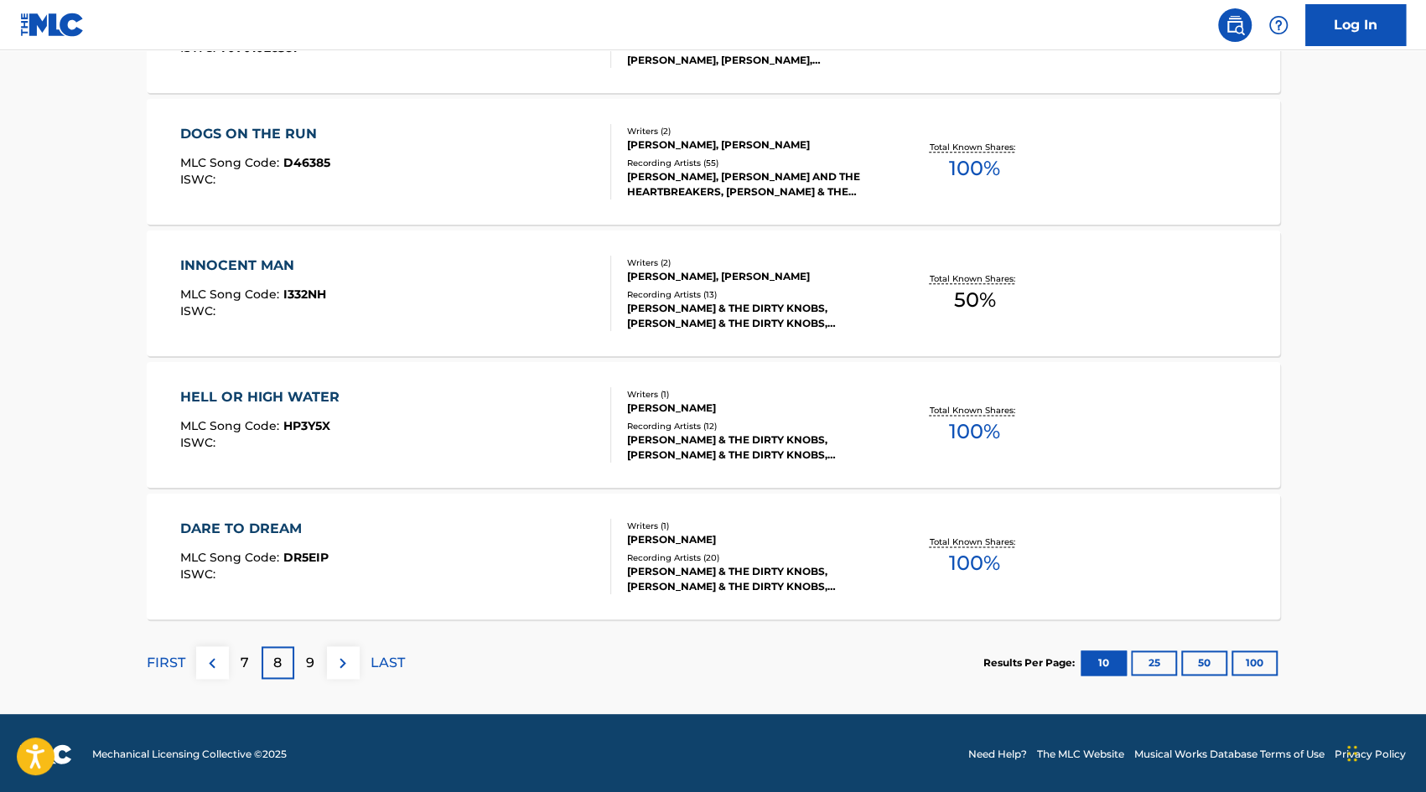
click at [301, 667] on div "9" at bounding box center [310, 663] width 33 height 33
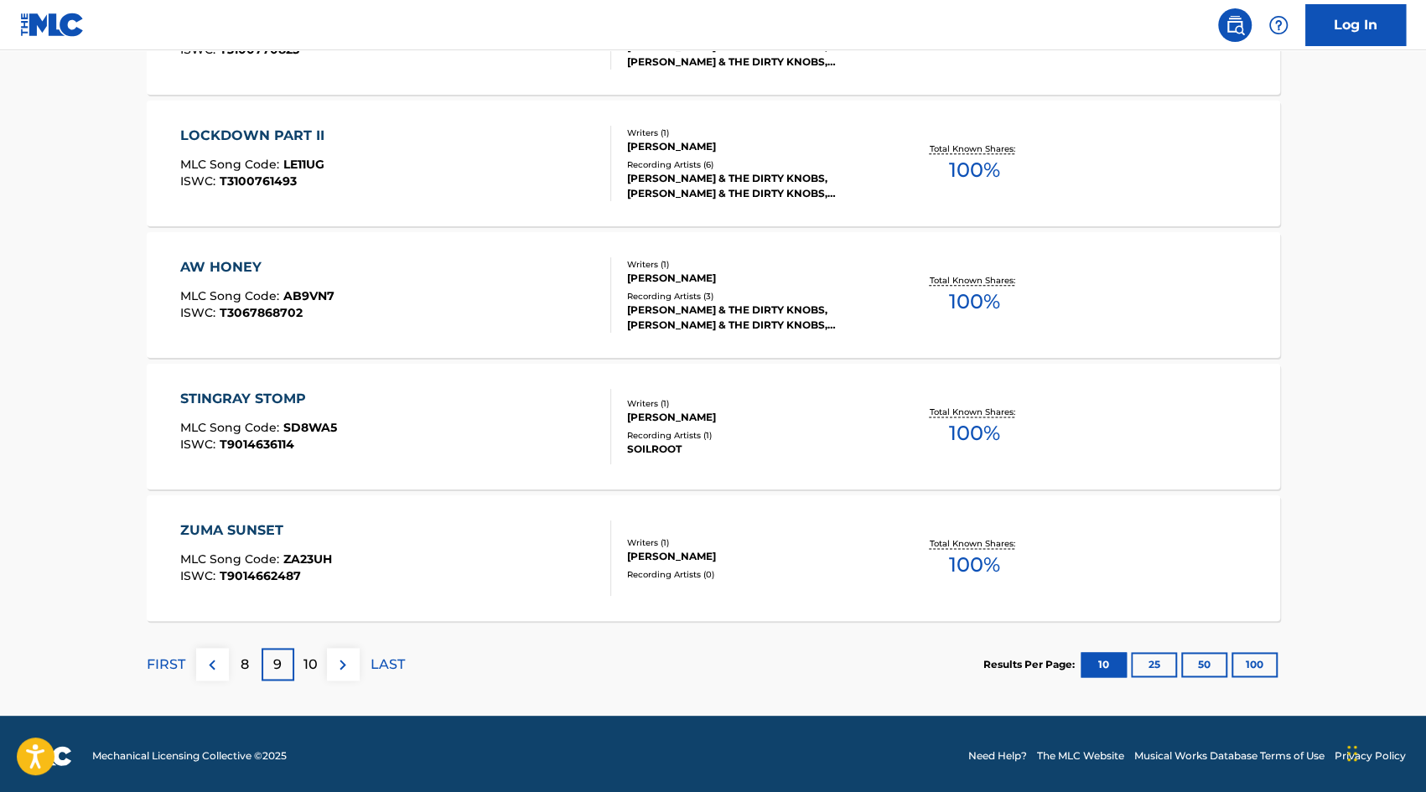
scroll to position [1260, 0]
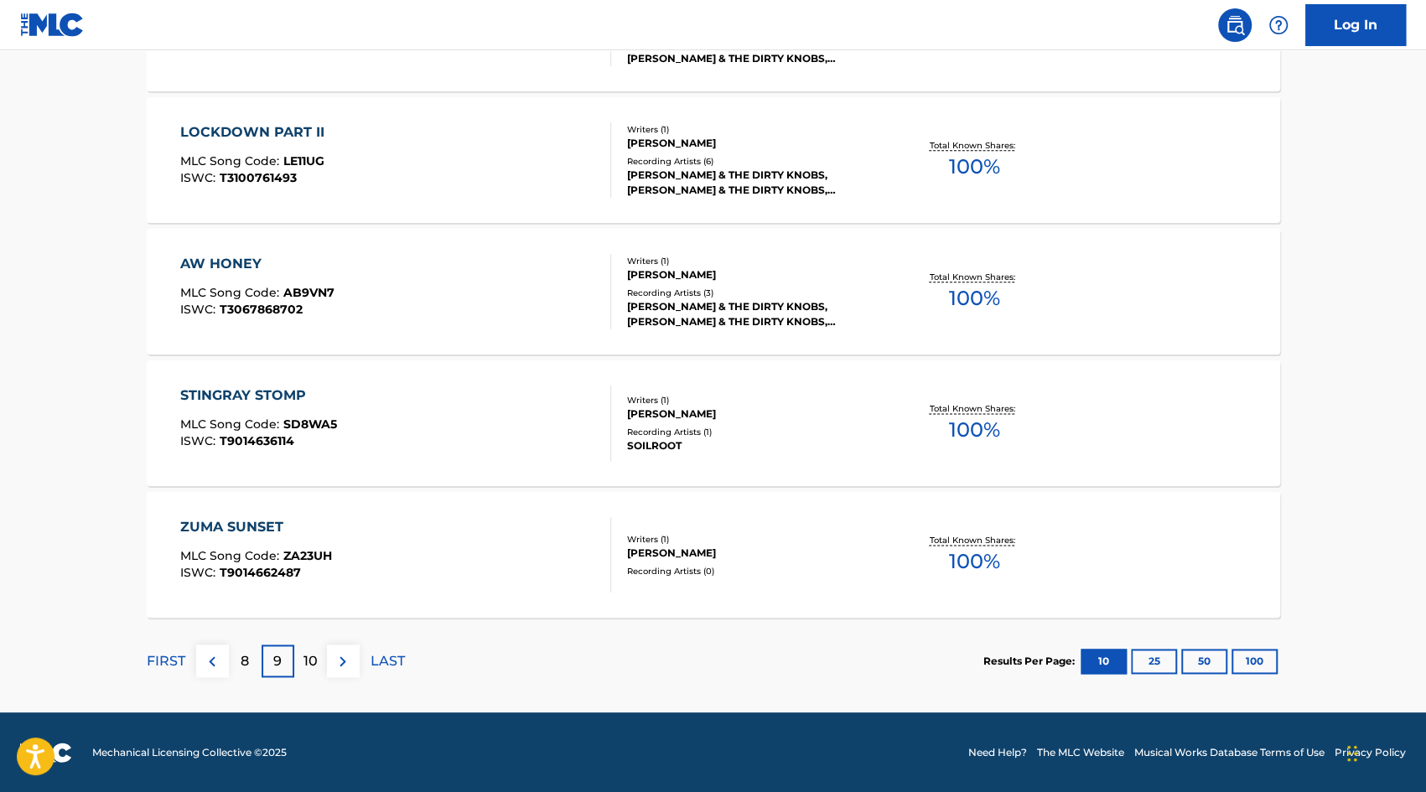
click at [309, 658] on p "10" at bounding box center [311, 662] width 14 height 20
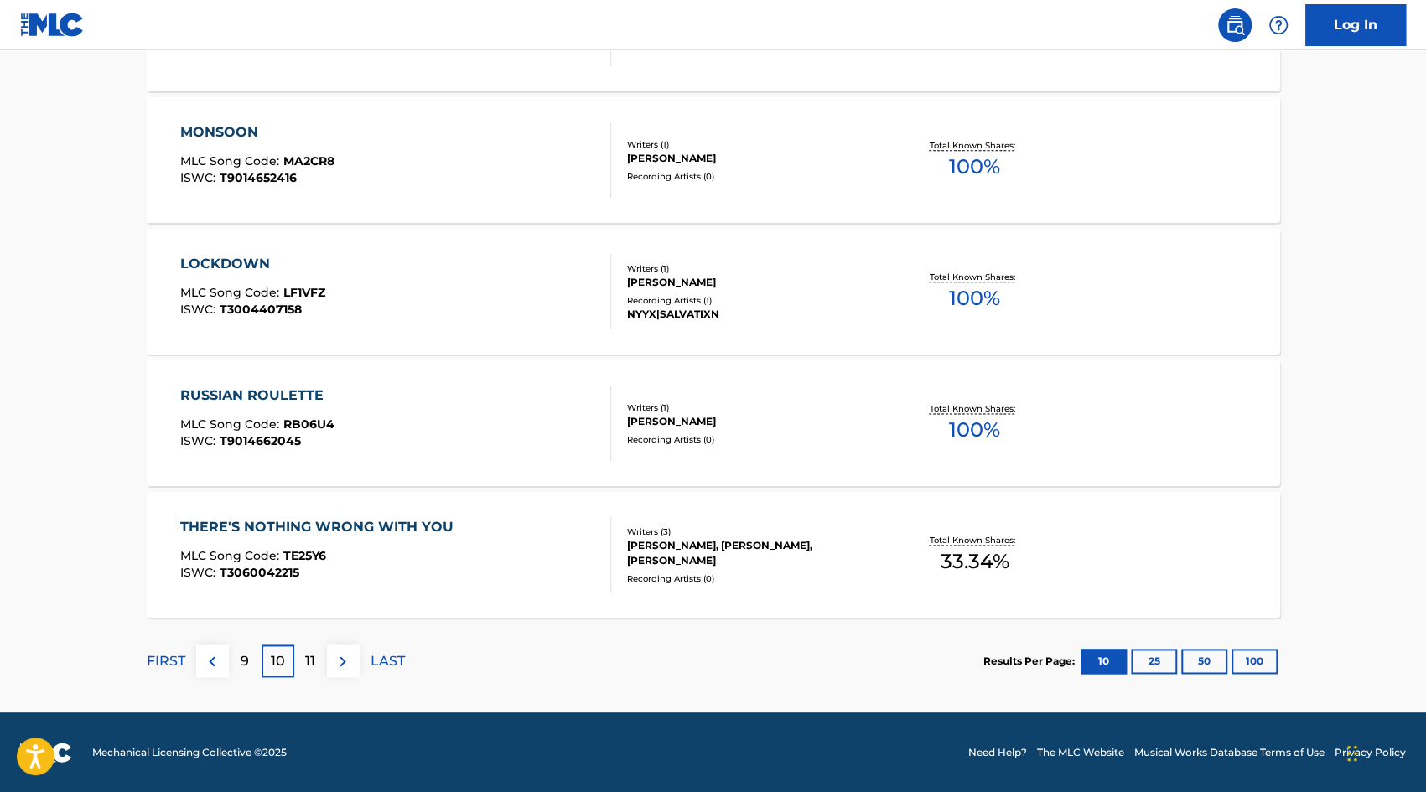
click at [311, 660] on p "11" at bounding box center [310, 662] width 10 height 20
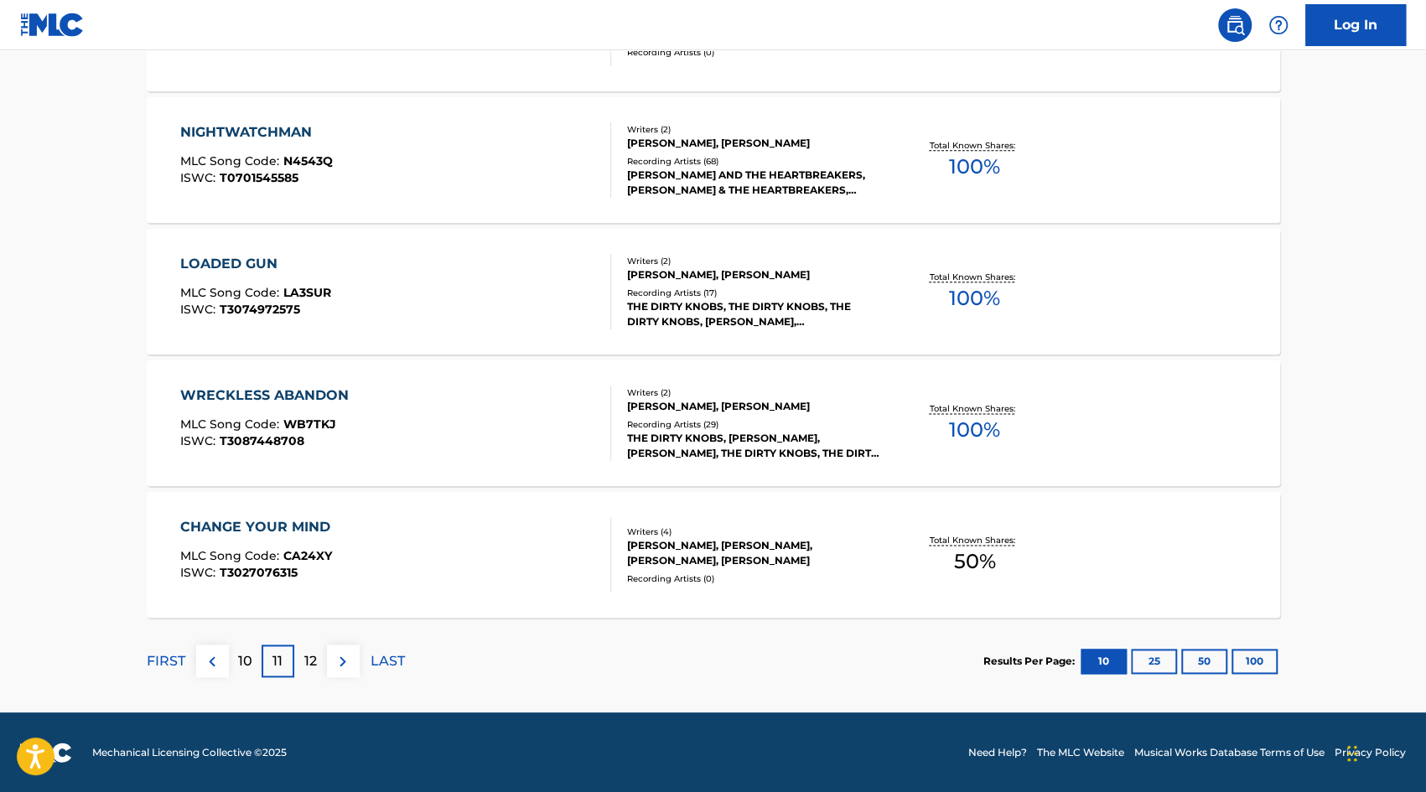
click at [1260, 650] on button "100" at bounding box center [1255, 661] width 46 height 25
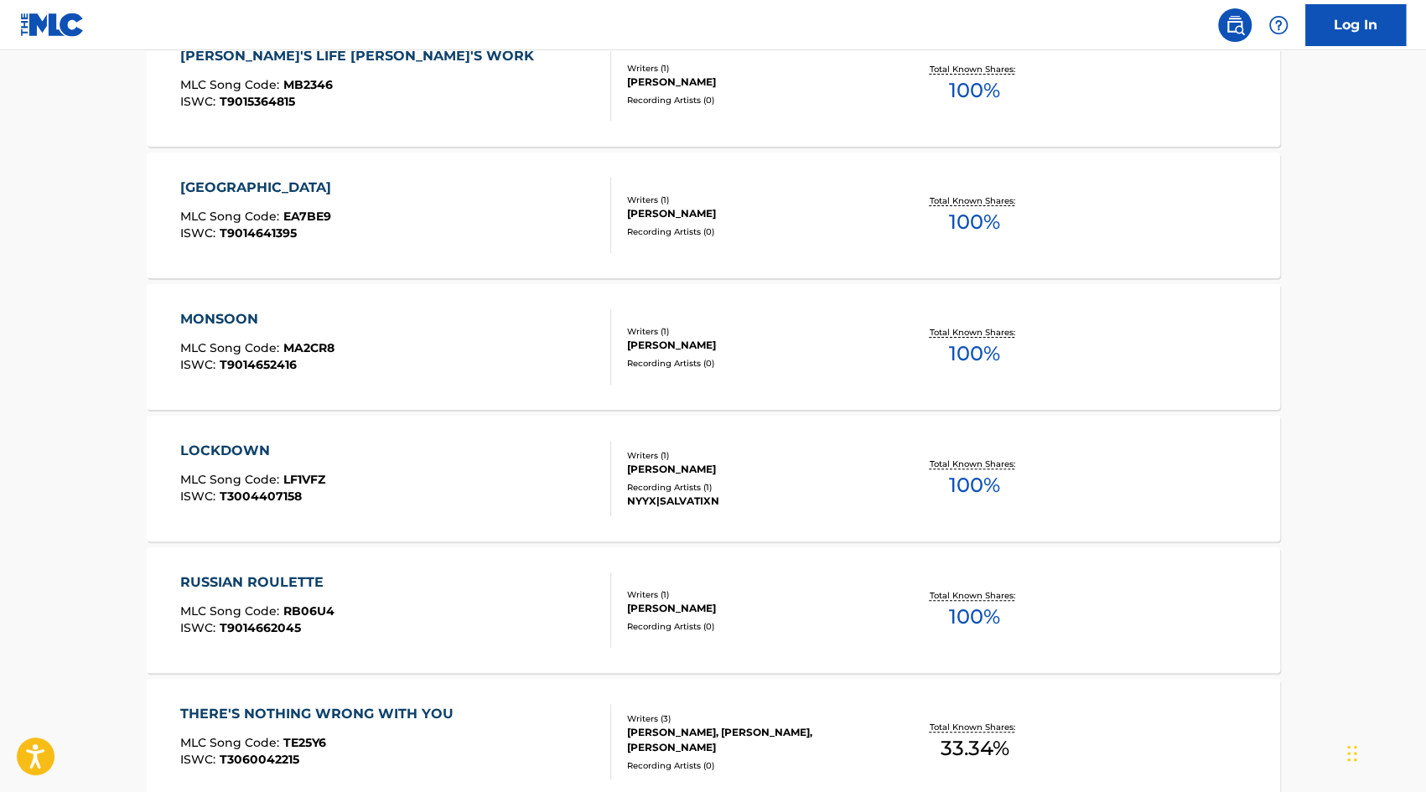
scroll to position [13108, 0]
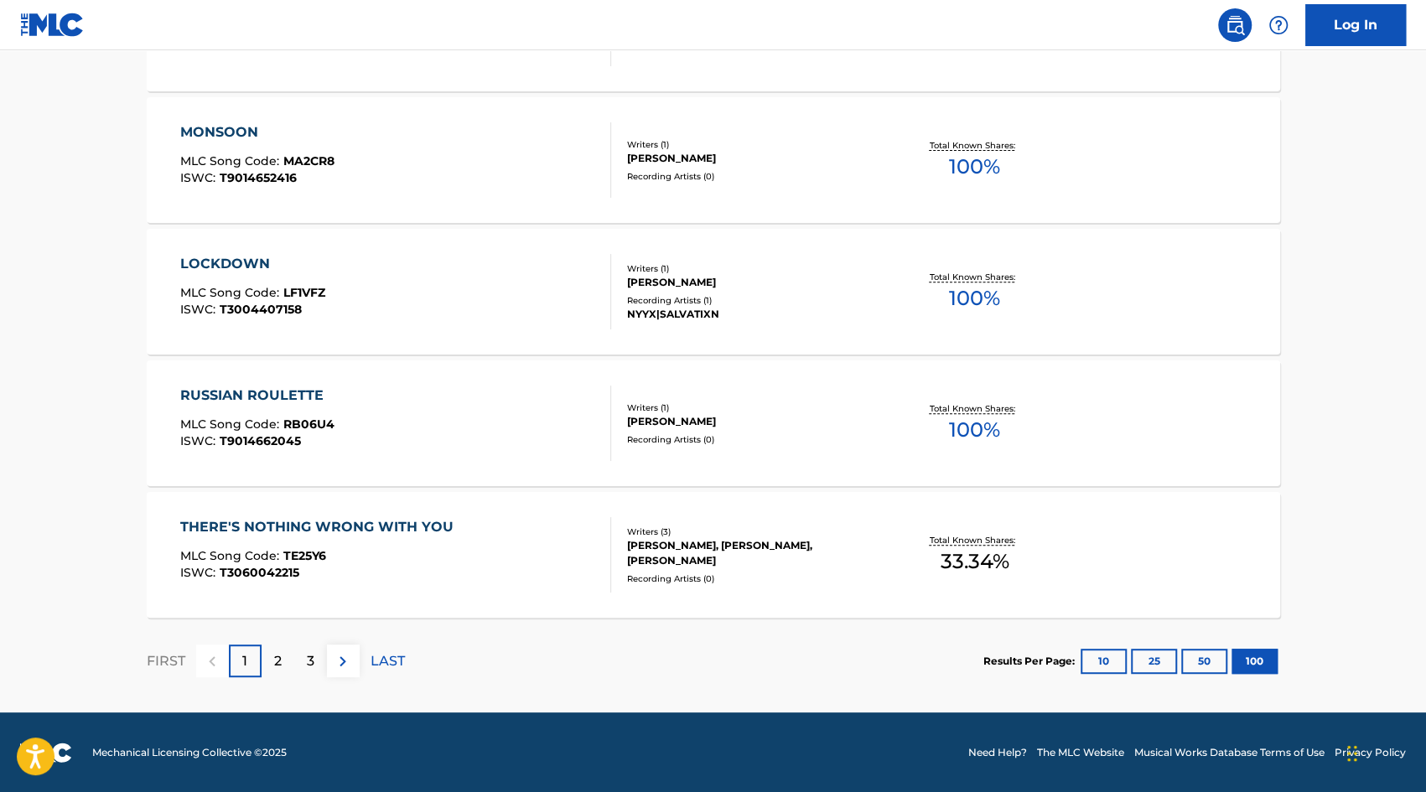
click at [384, 658] on p "LAST" at bounding box center [388, 662] width 34 height 20
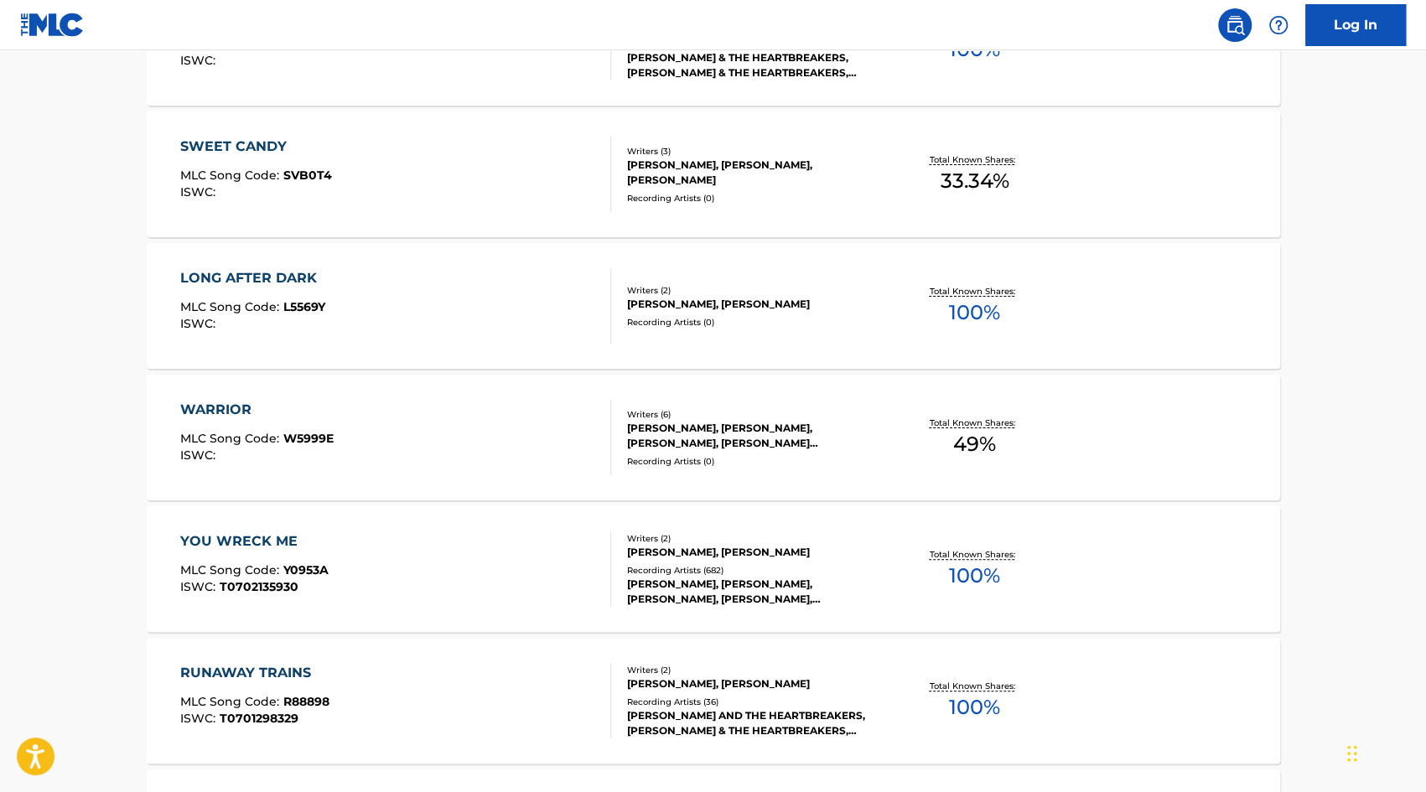
scroll to position [4263, 0]
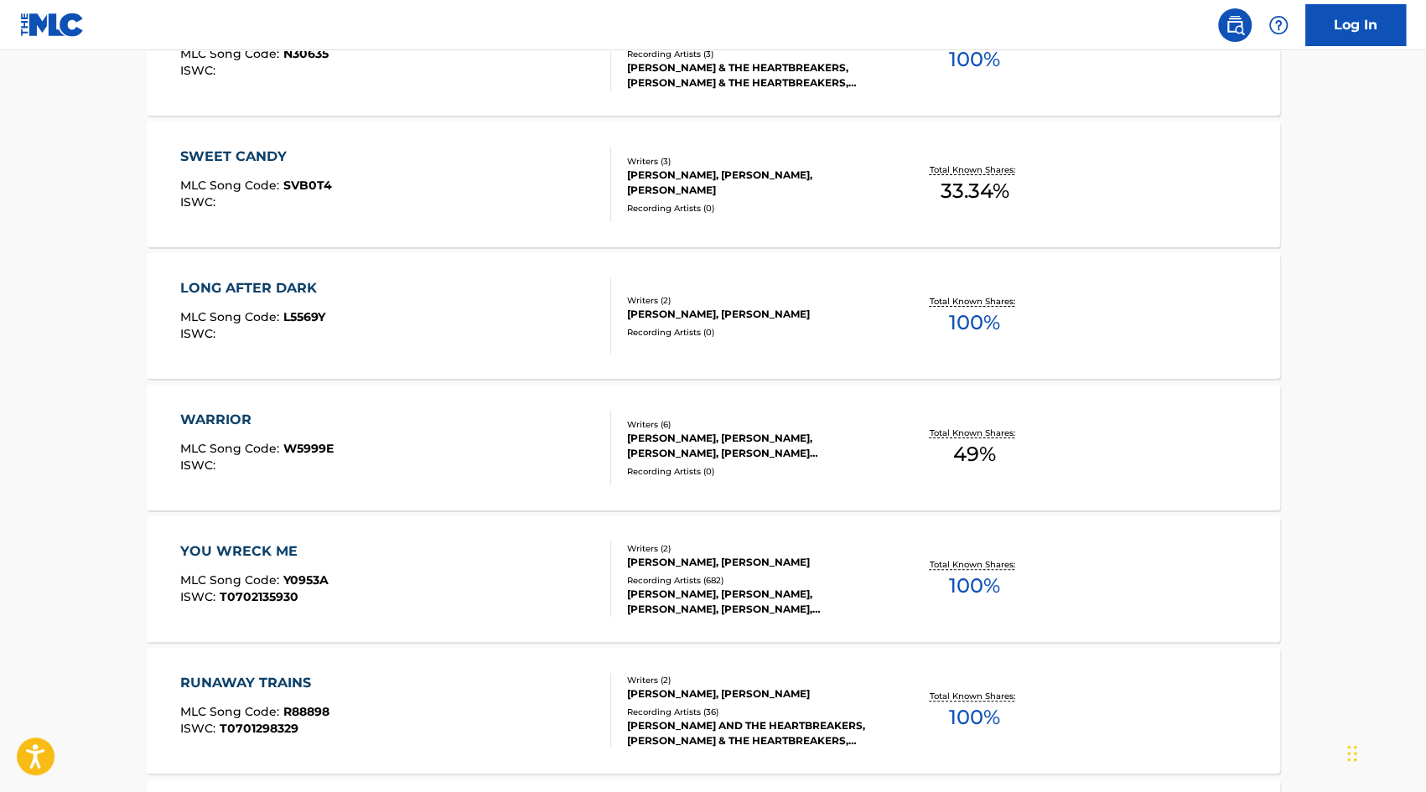
click at [232, 553] on div "YOU WRECK ME" at bounding box center [254, 552] width 148 height 20
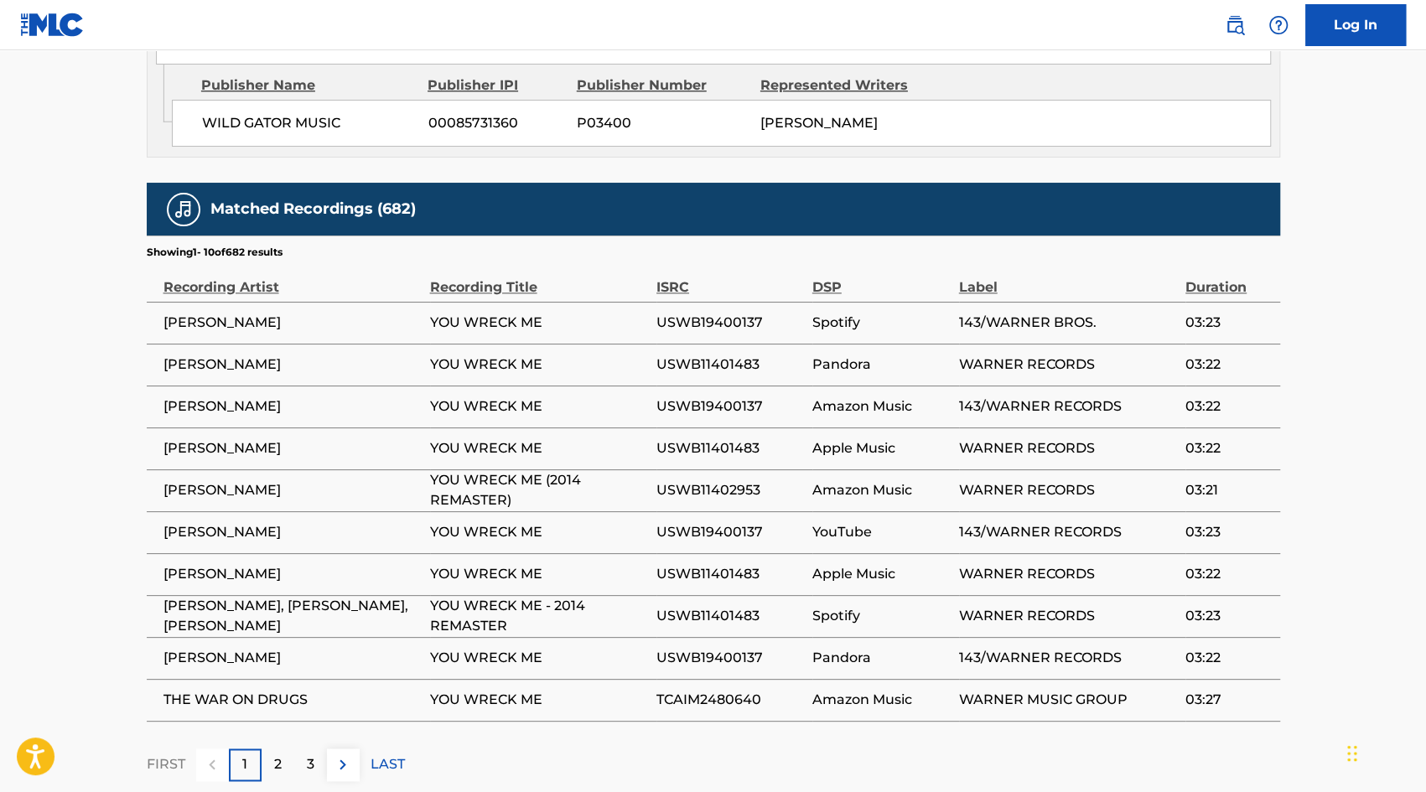
scroll to position [1350, 0]
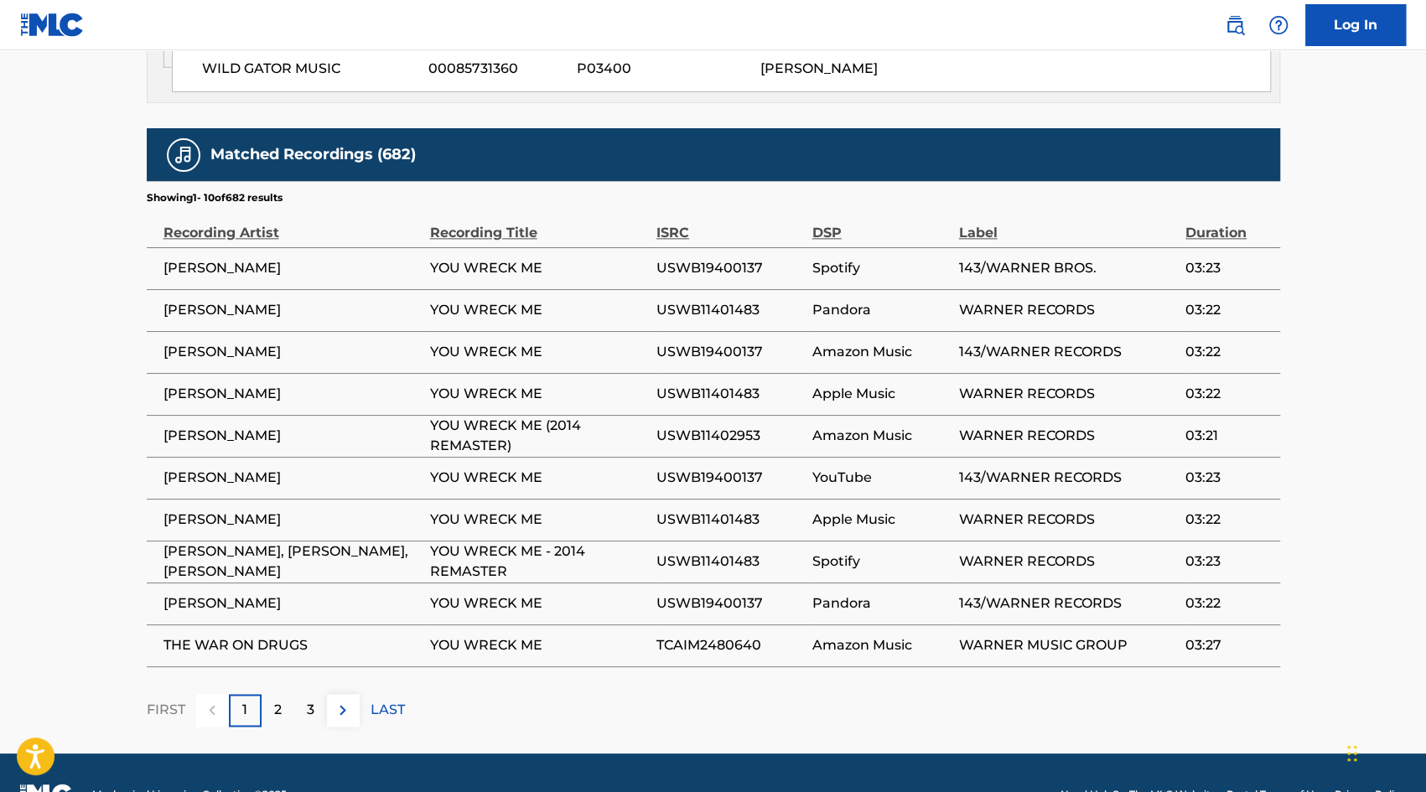
click at [387, 700] on p "LAST" at bounding box center [388, 710] width 34 height 20
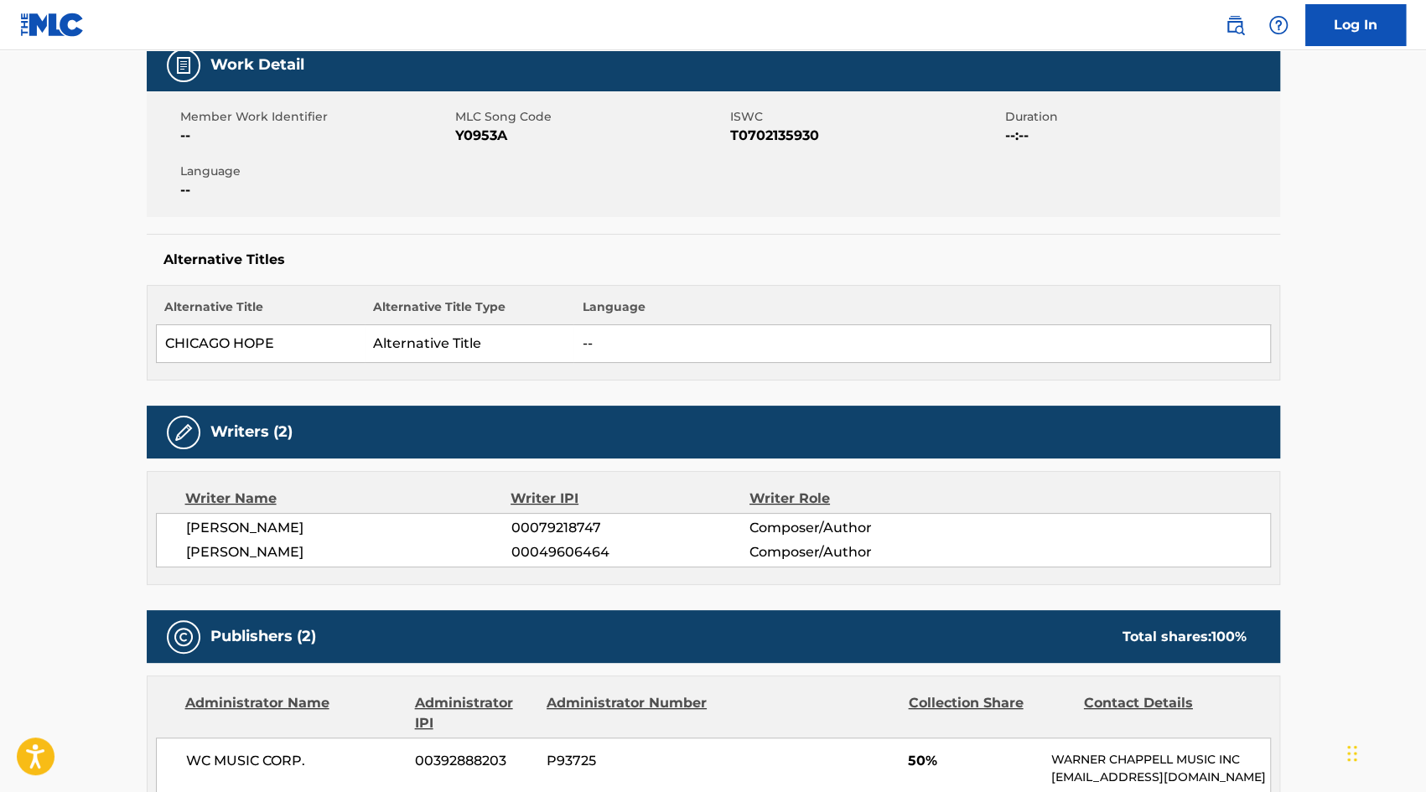
scroll to position [0, 0]
